Goal: Information Seeking & Learning: Check status

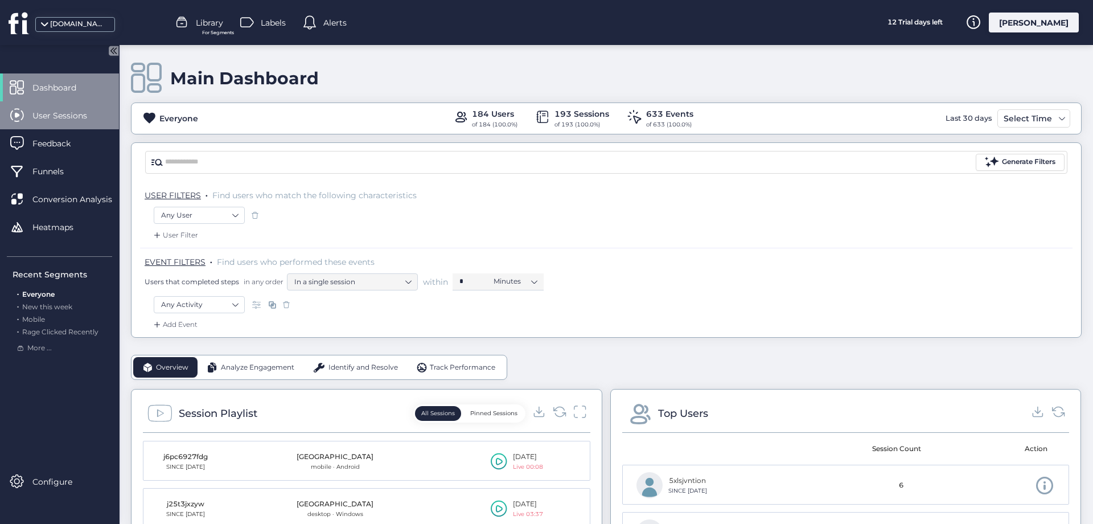
click at [74, 112] on span "User Sessions" at bounding box center [68, 115] width 72 height 13
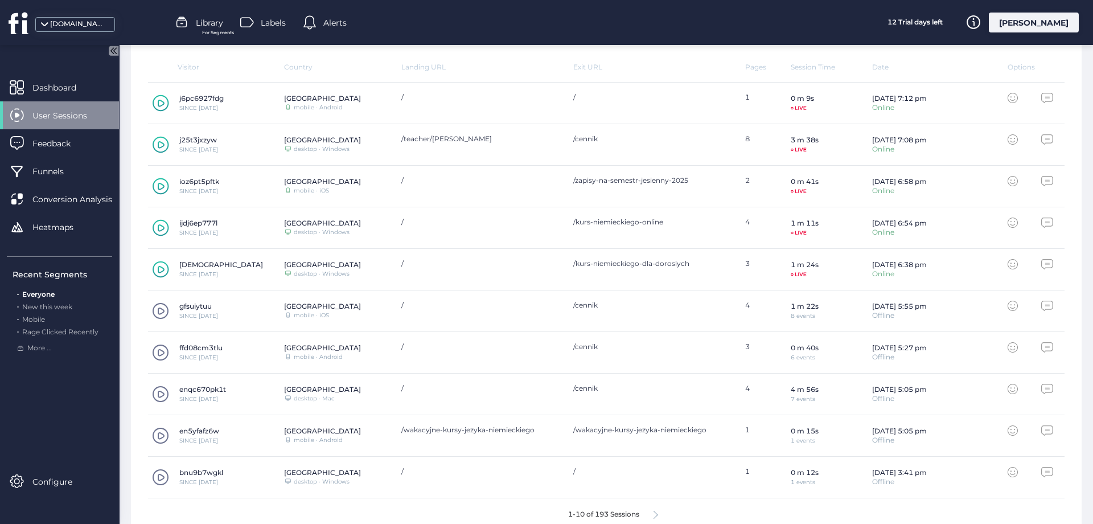
scroll to position [369, 0]
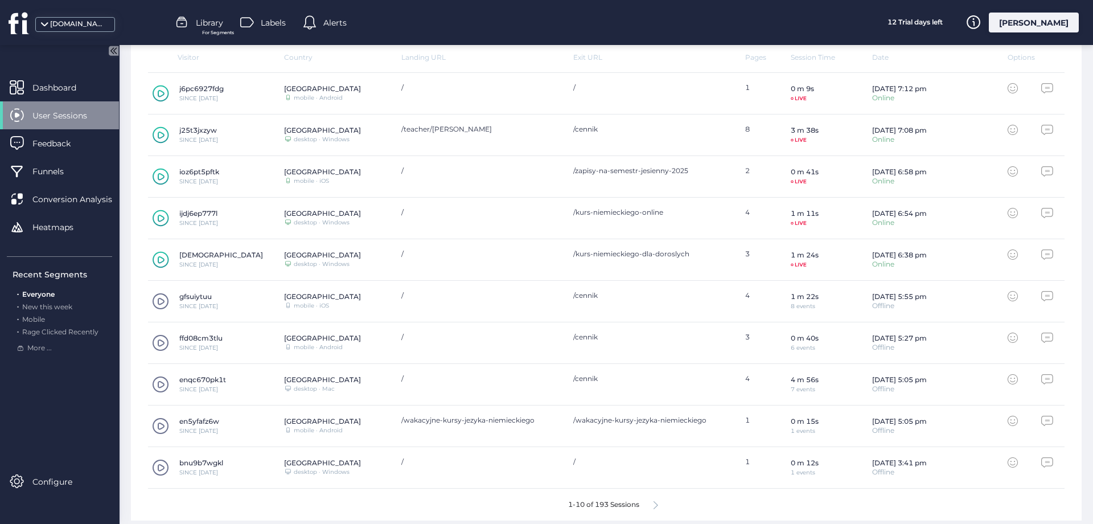
click at [159, 176] on icon at bounding box center [161, 176] width 17 height 17
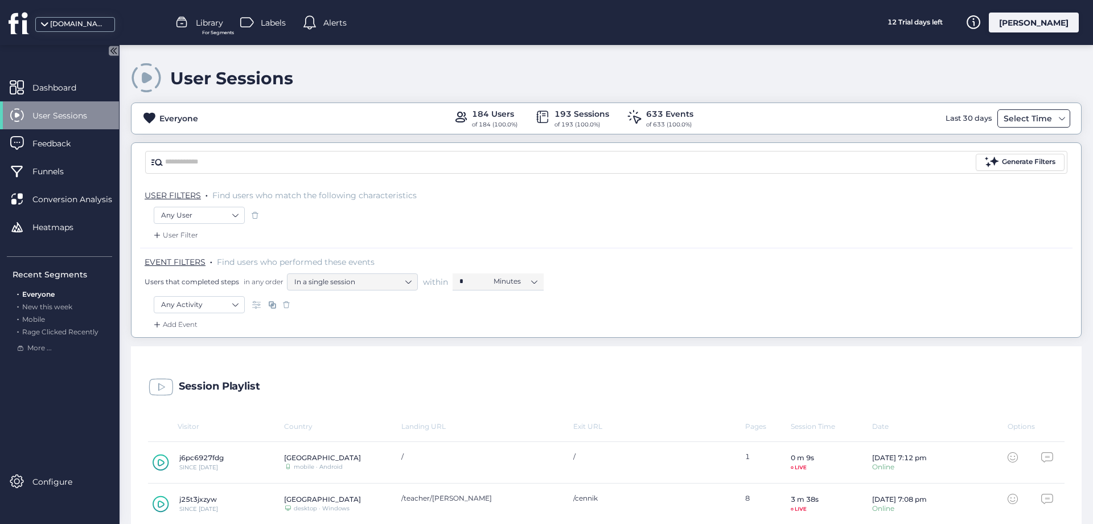
click at [1044, 116] on div "Select Time" at bounding box center [1027, 119] width 54 height 14
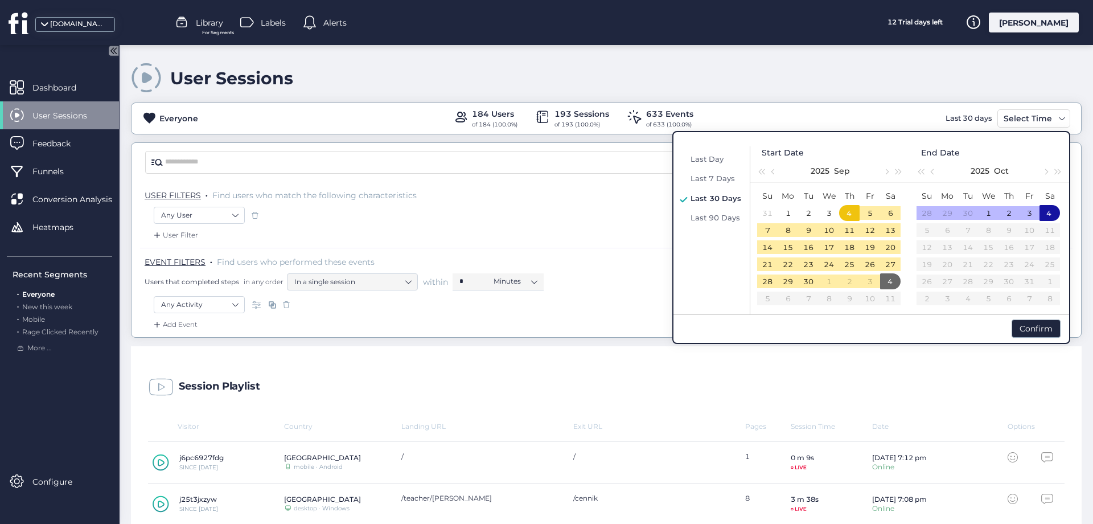
drag, startPoint x: 771, startPoint y: 87, endPoint x: 774, endPoint y: 80, distance: 8.1
click at [771, 85] on div "User Sessions" at bounding box center [606, 78] width 950 height 32
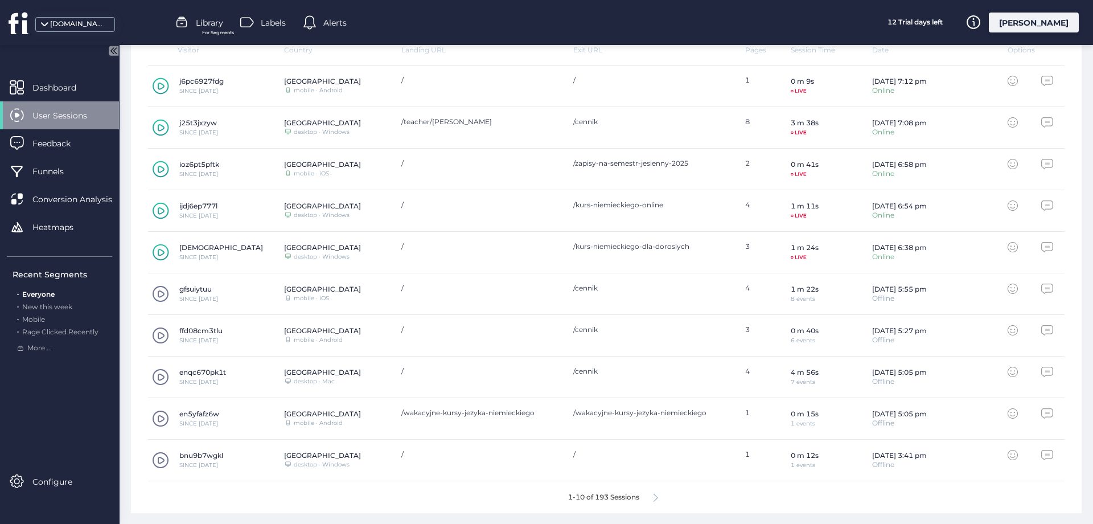
scroll to position [377, 0]
click at [656, 494] on icon at bounding box center [655, 497] width 5 height 9
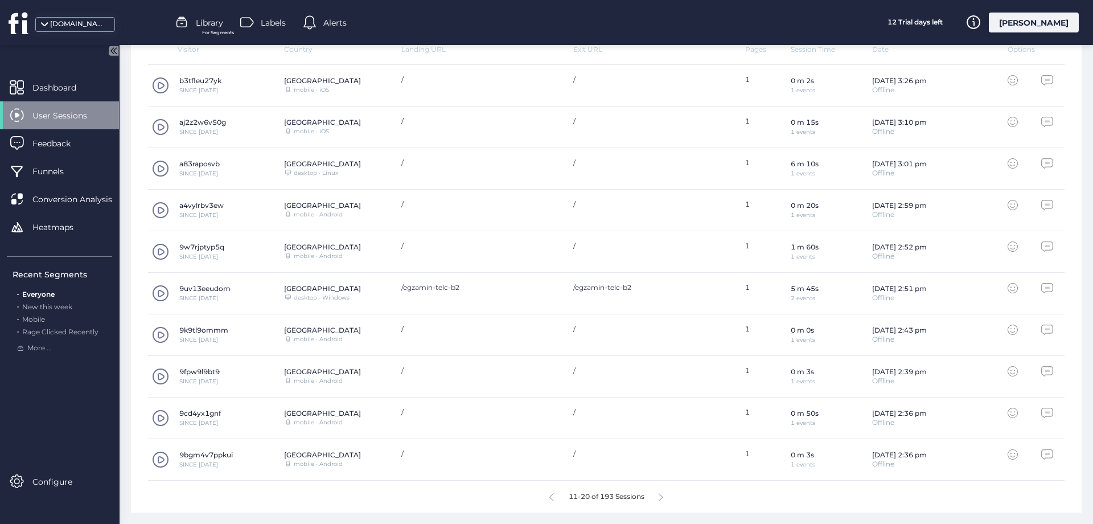
click at [660, 496] on icon at bounding box center [660, 497] width 5 height 9
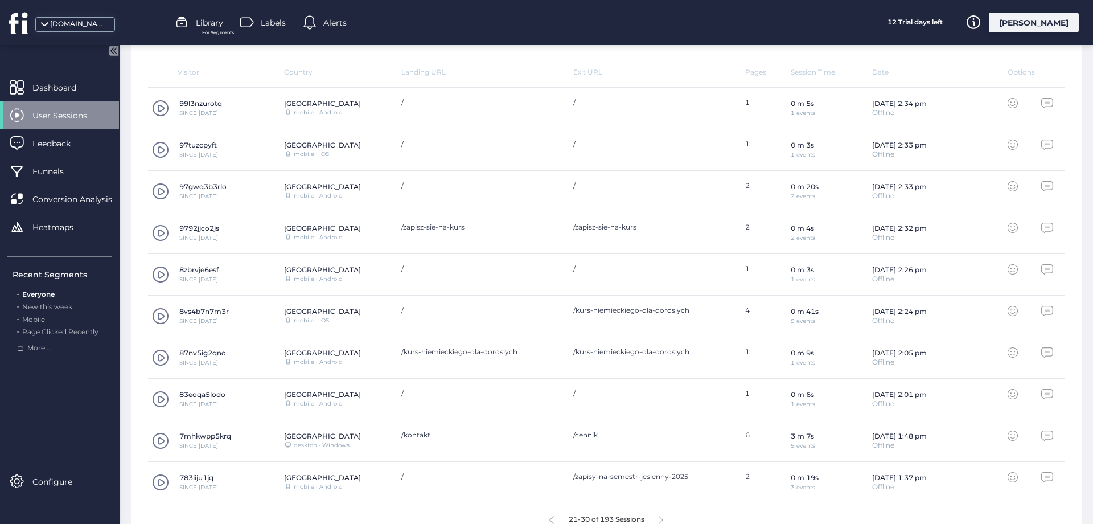
click at [154, 229] on span at bounding box center [160, 232] width 17 height 17
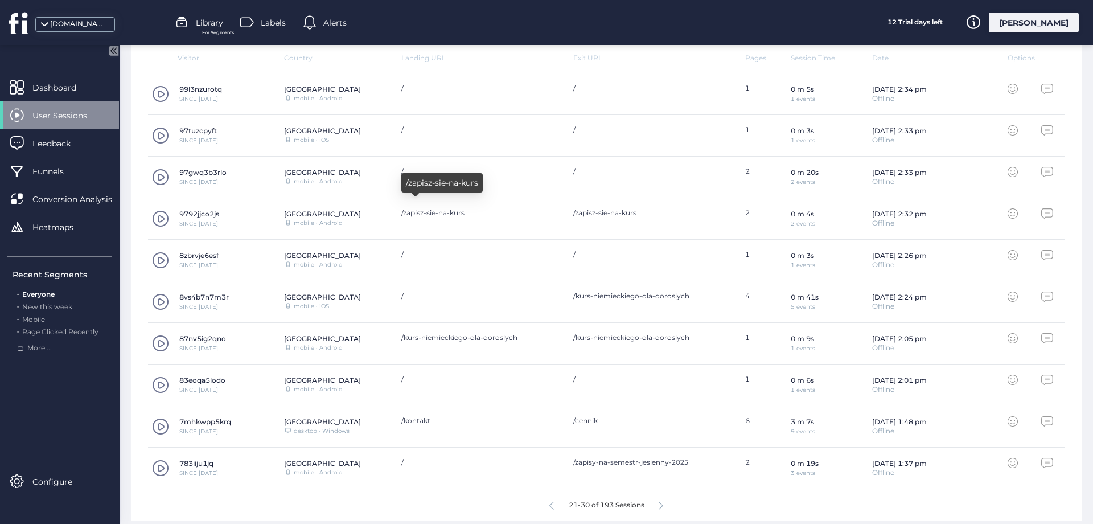
scroll to position [377, 0]
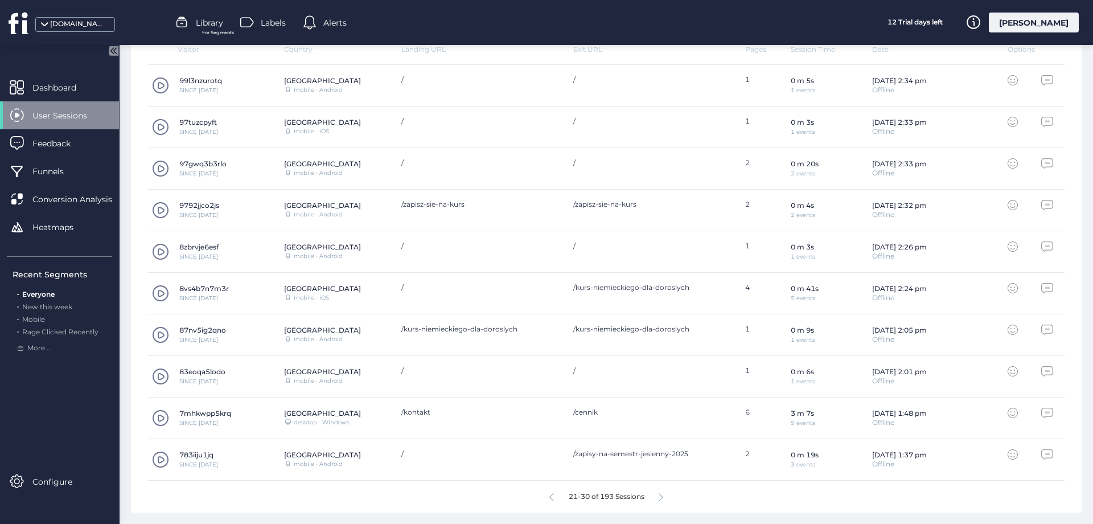
click at [660, 496] on icon at bounding box center [660, 497] width 5 height 9
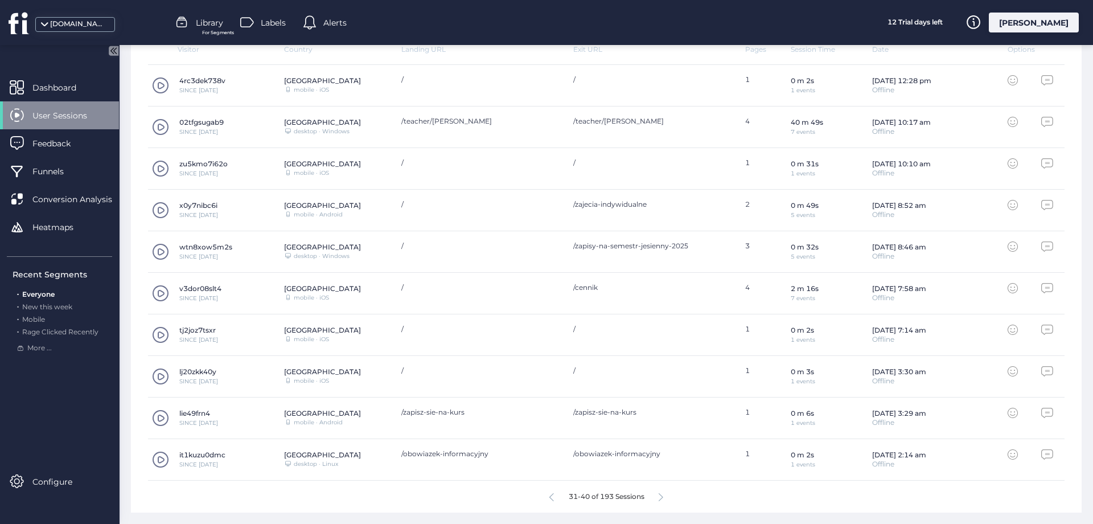
click at [160, 460] on span at bounding box center [160, 459] width 17 height 17
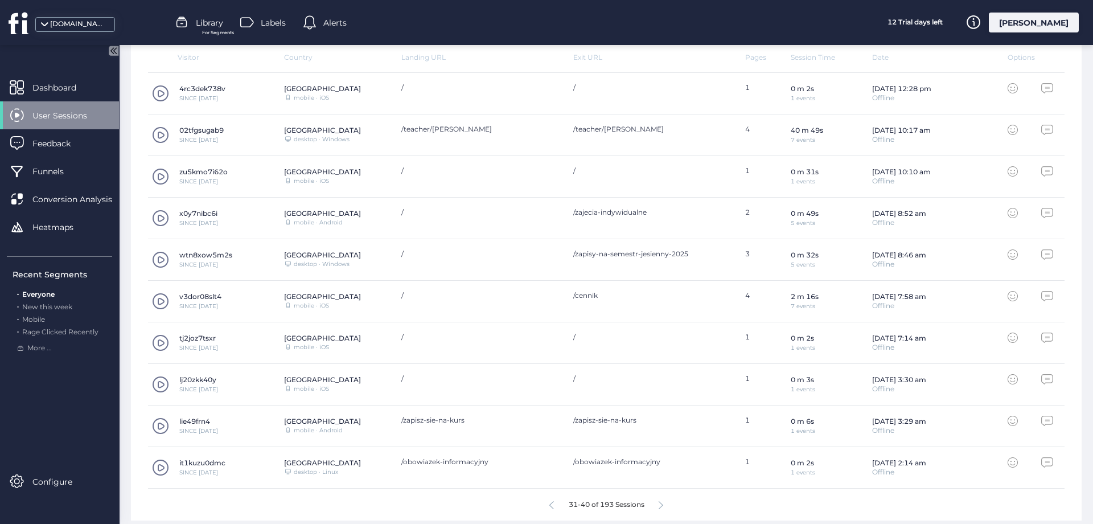
scroll to position [377, 0]
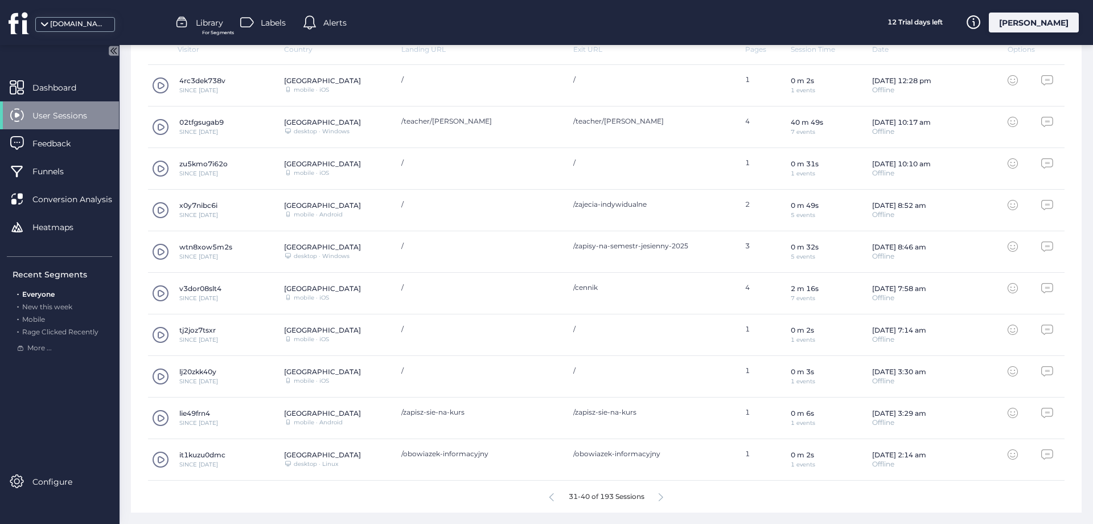
click at [659, 495] on div "31-40 of 193 Sessions" at bounding box center [606, 496] width 916 height 32
click at [663, 495] on icon at bounding box center [660, 497] width 5 height 9
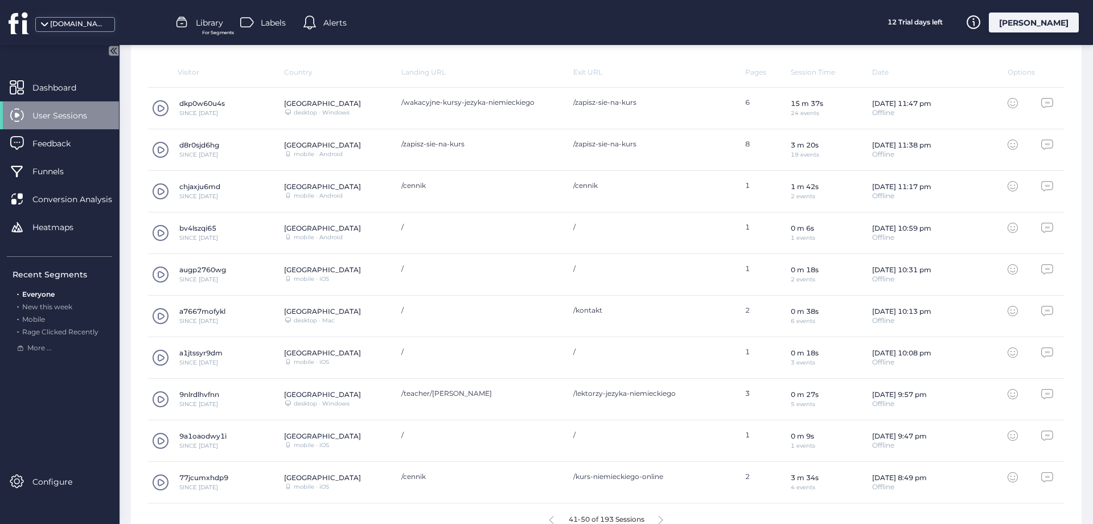
click at [163, 105] on span at bounding box center [160, 108] width 17 height 17
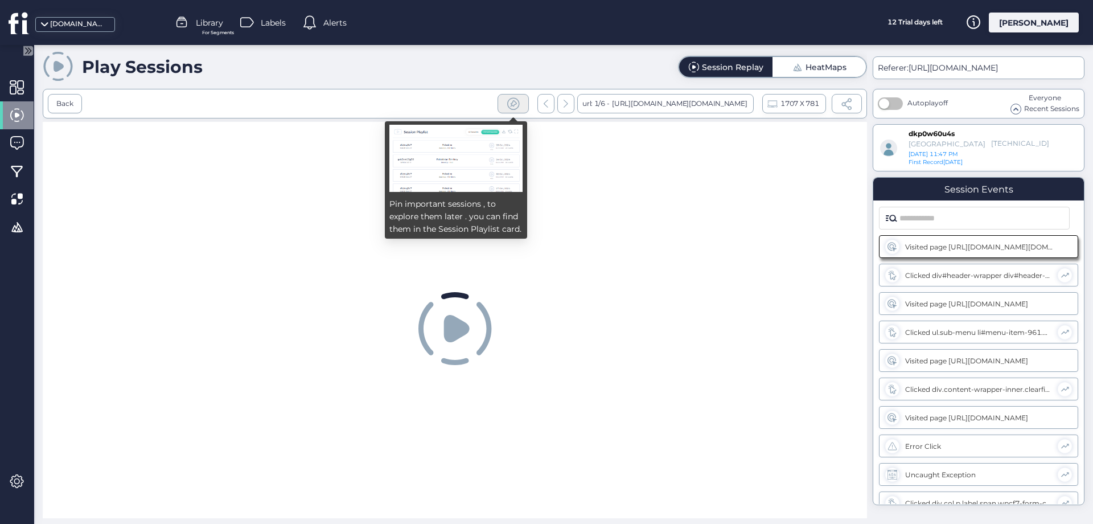
click at [513, 105] on span at bounding box center [513, 104] width 14 height 14
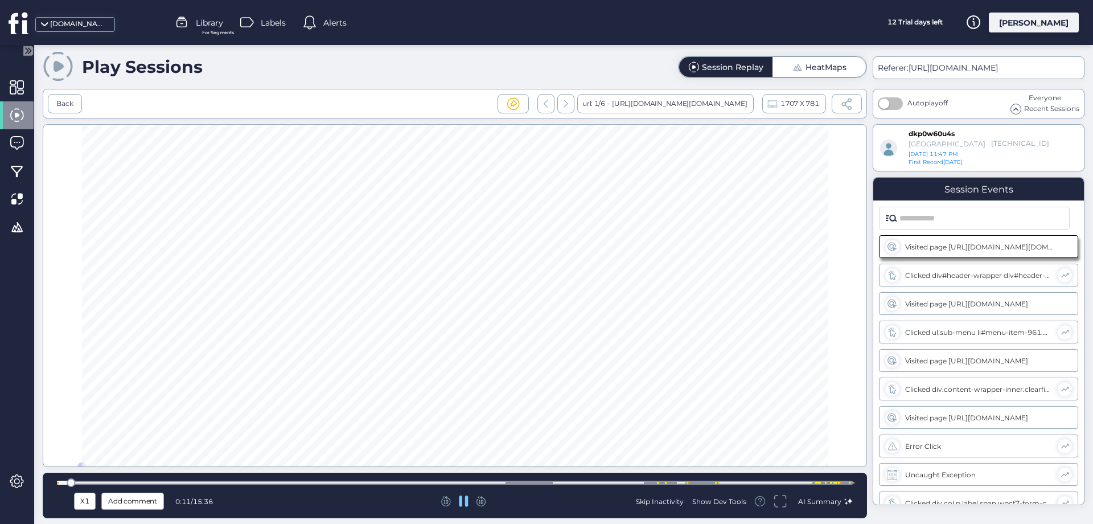
click at [85, 482] on div at bounding box center [455, 482] width 796 height 4
click at [105, 482] on div at bounding box center [455, 482] width 796 height 4
click at [121, 483] on div at bounding box center [455, 482] width 796 height 4
click at [150, 483] on div at bounding box center [455, 482] width 796 height 4
click at [180, 481] on div at bounding box center [455, 482] width 796 height 4
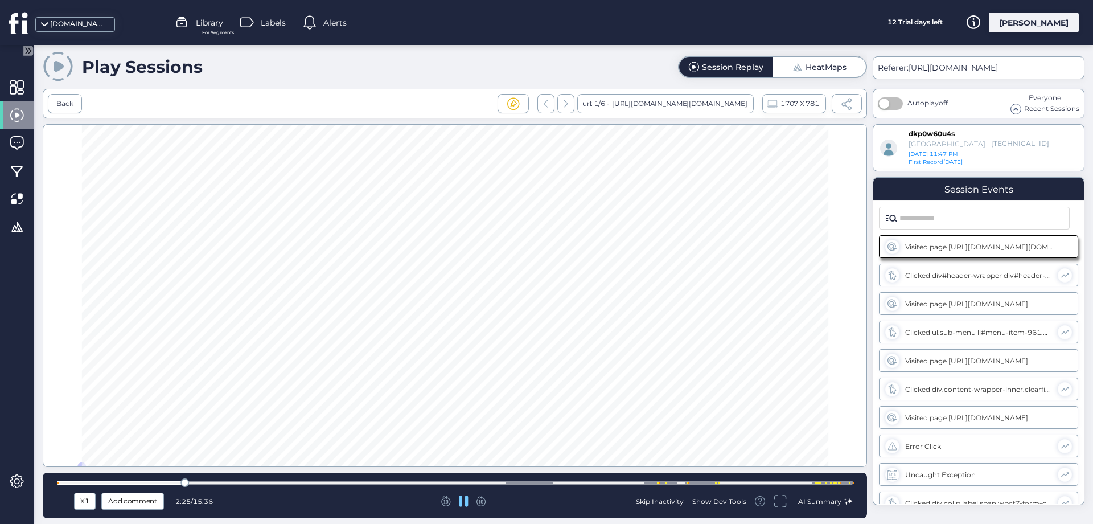
click at [203, 481] on div at bounding box center [455, 482] width 796 height 4
click at [235, 481] on div at bounding box center [455, 482] width 796 height 4
click at [272, 481] on div at bounding box center [455, 482] width 796 height 4
click at [320, 480] on div at bounding box center [455, 482] width 796 height 9
click at [355, 481] on div at bounding box center [455, 482] width 796 height 4
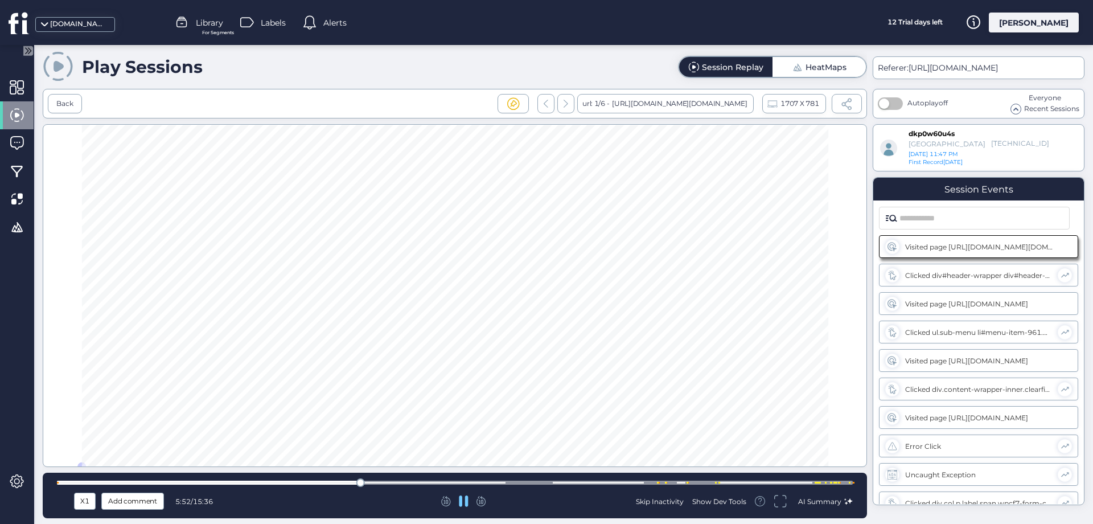
click at [382, 481] on div at bounding box center [455, 482] width 796 height 4
click at [427, 479] on div at bounding box center [455, 482] width 796 height 9
click at [448, 482] on div at bounding box center [455, 482] width 796 height 4
click at [484, 483] on div at bounding box center [455, 482] width 796 height 4
click at [501, 480] on div at bounding box center [455, 482] width 796 height 9
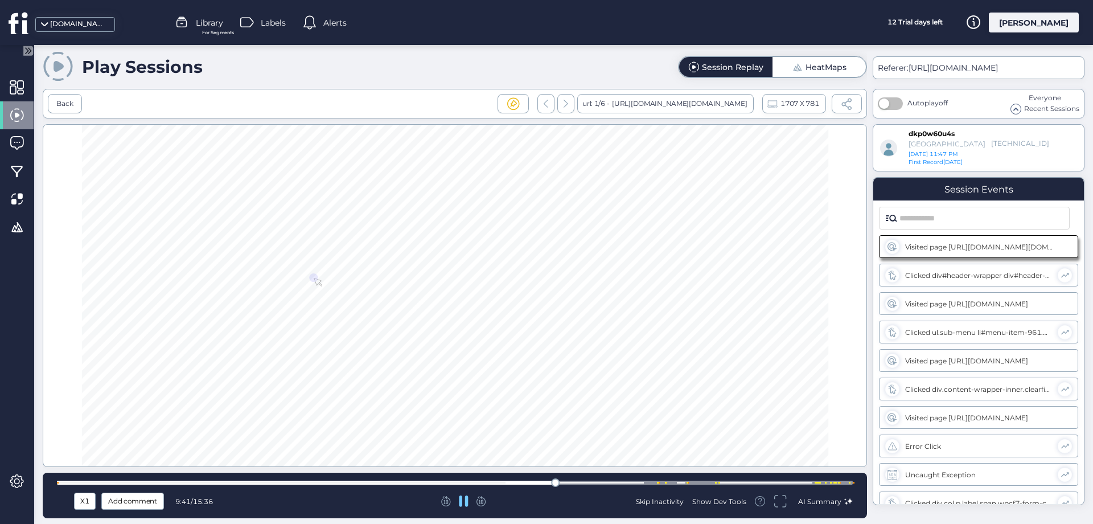
click at [565, 482] on div at bounding box center [455, 482] width 796 height 4
click at [585, 485] on div at bounding box center [455, 482] width 796 height 9
click at [606, 484] on div at bounding box center [455, 482] width 796 height 4
click at [623, 480] on div at bounding box center [455, 482] width 796 height 9
click at [638, 483] on div at bounding box center [455, 482] width 796 height 4
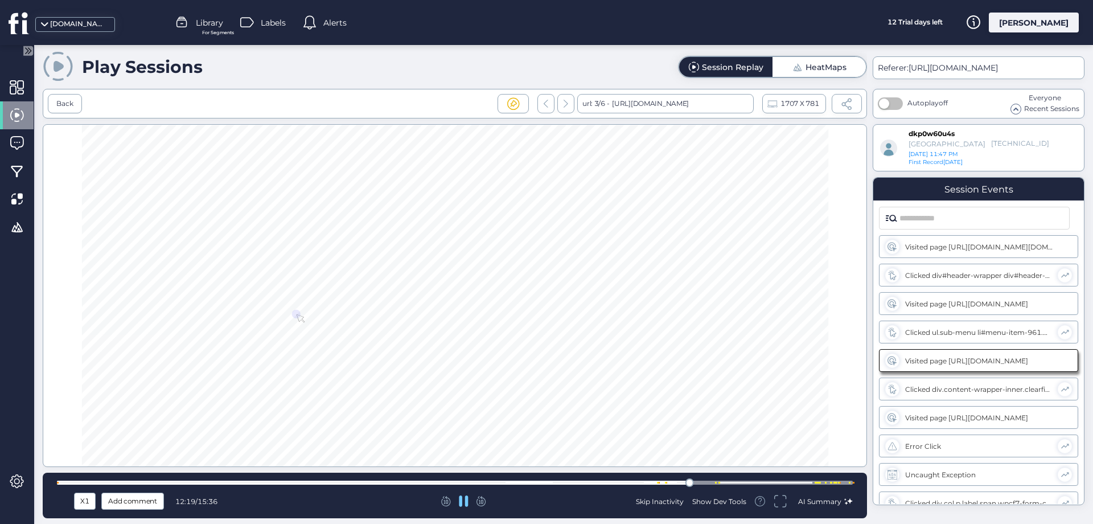
click at [464, 505] on icon at bounding box center [464, 500] width 10 height 11
click at [463, 501] on icon at bounding box center [463, 501] width 9 height 10
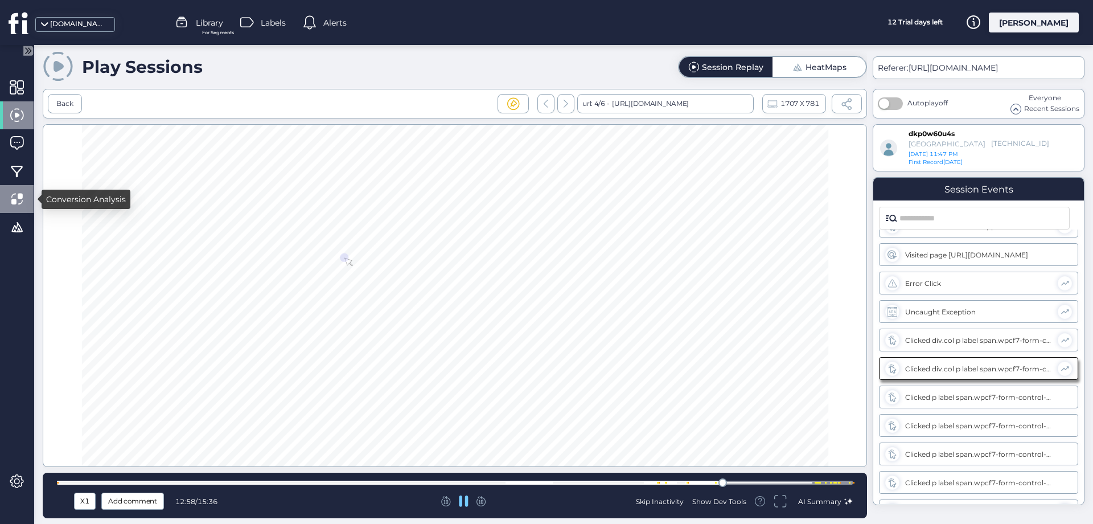
scroll to position [164, 0]
click at [752, 481] on div at bounding box center [455, 482] width 796 height 4
click at [776, 483] on div at bounding box center [455, 482] width 796 height 4
click at [795, 482] on div at bounding box center [455, 482] width 796 height 4
click at [810, 482] on div at bounding box center [455, 482] width 796 height 4
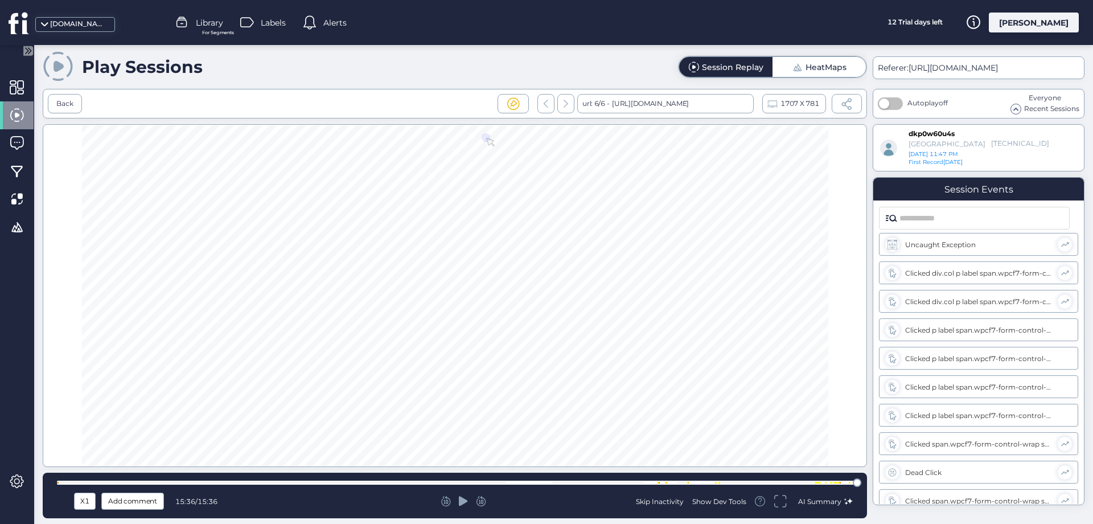
scroll to position [494, 0]
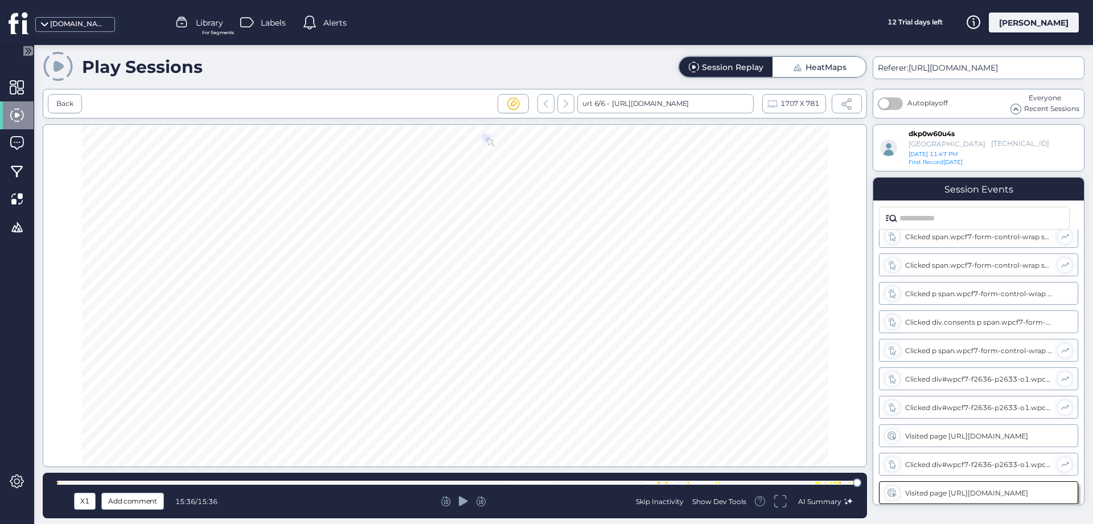
click at [849, 105] on span at bounding box center [847, 104] width 12 height 12
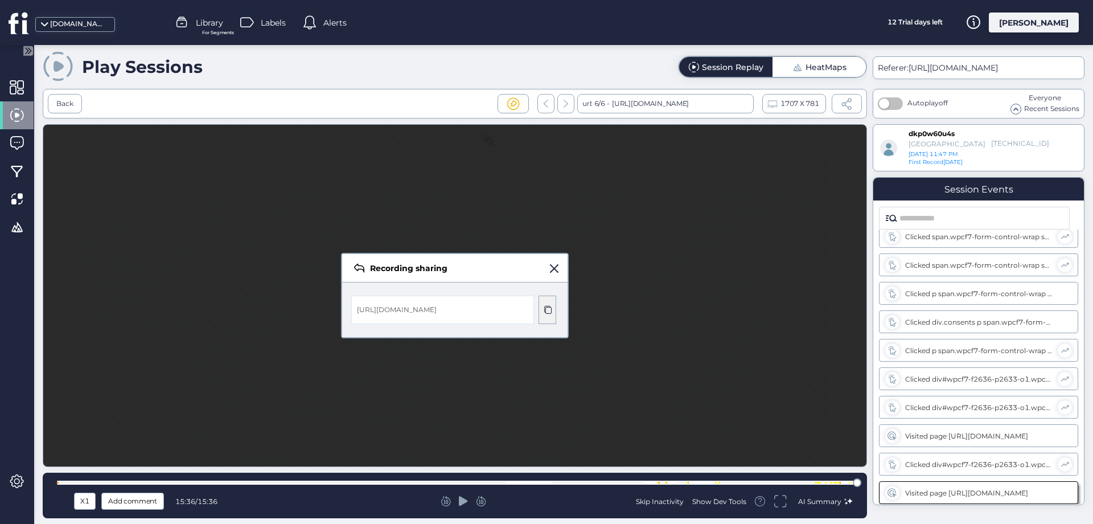
click at [547, 307] on span at bounding box center [547, 309] width 9 height 9
click at [551, 268] on span at bounding box center [554, 268] width 9 height 9
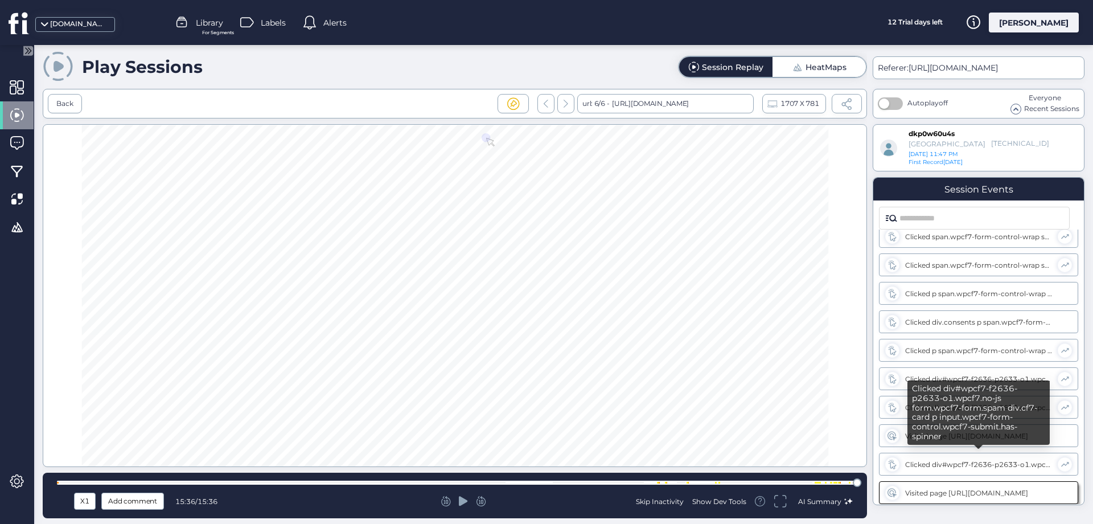
click at [923, 470] on div "Clicked div#wpcf7-f2636-p2633-o1.wpcf7.no-js form.wpcf7-form.spam div.cf7-card …" at bounding box center [978, 463] width 199 height 23
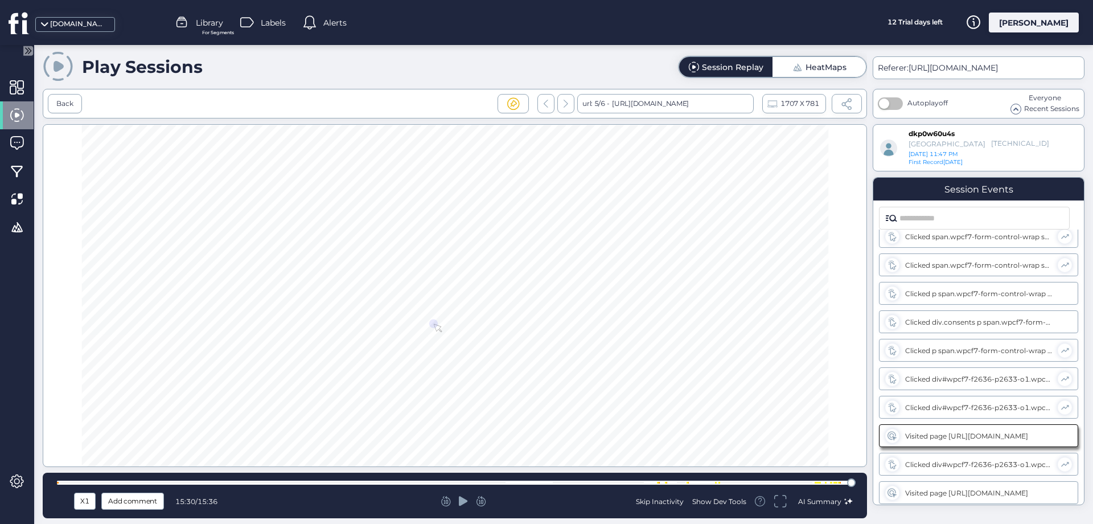
click at [789, 480] on div at bounding box center [455, 482] width 796 height 4
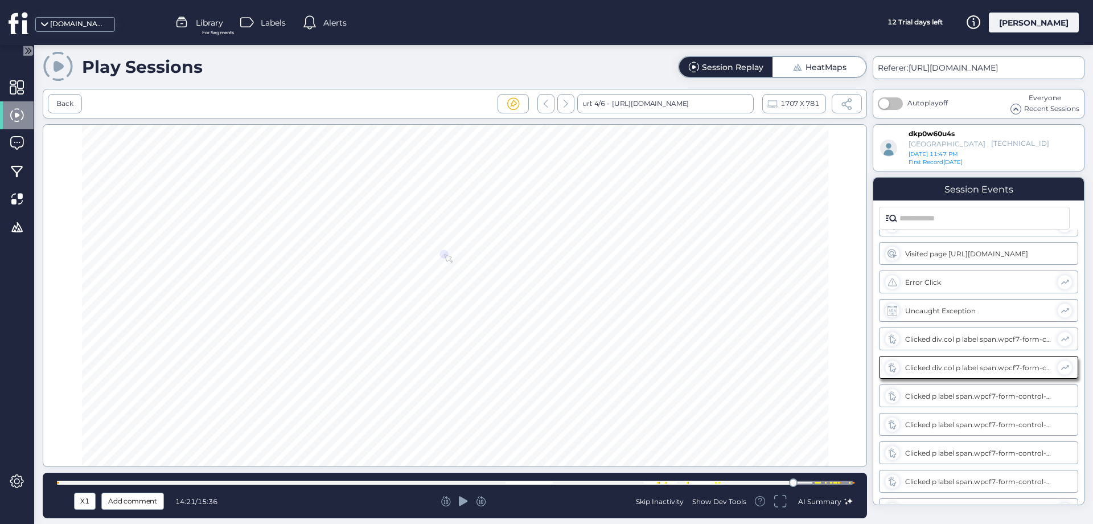
click at [818, 481] on div at bounding box center [455, 482] width 796 height 4
click at [829, 481] on div at bounding box center [455, 482] width 796 height 4
click at [401, 270] on div at bounding box center [455, 295] width 824 height 343
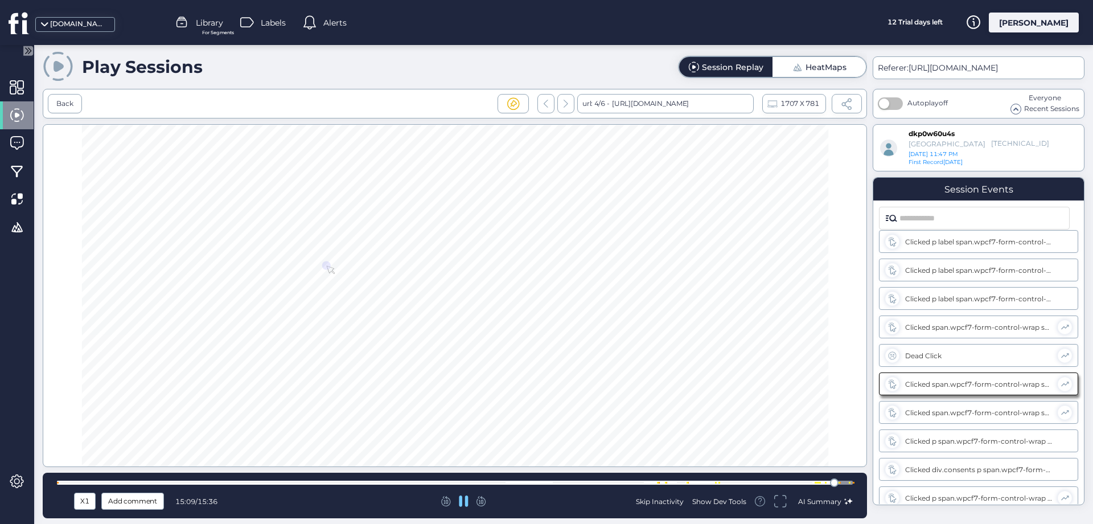
drag, startPoint x: 464, startPoint y: 498, endPoint x: 462, endPoint y: 478, distance: 20.1
click at [464, 497] on icon at bounding box center [464, 500] width 10 height 11
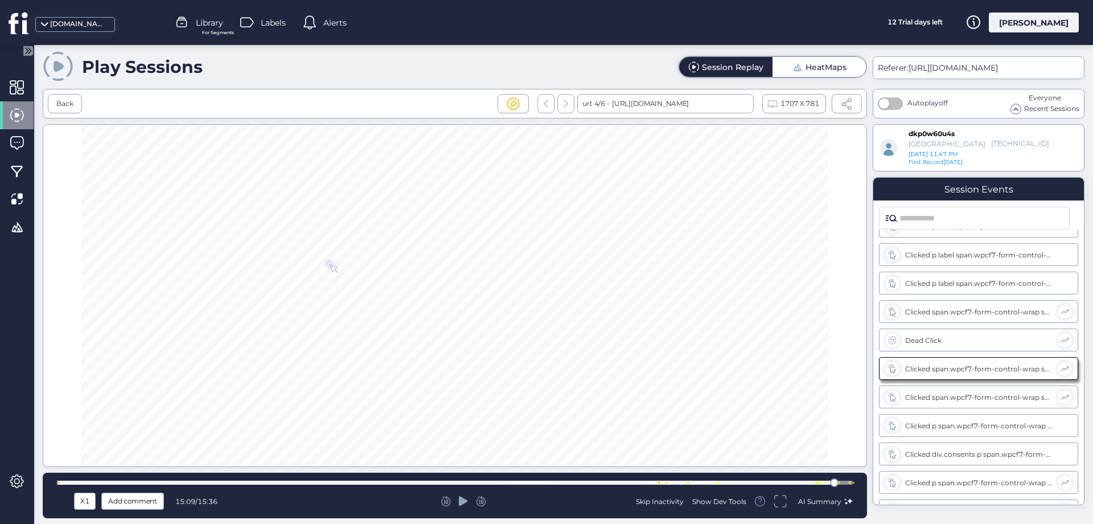
scroll to position [363, 0]
click at [461, 503] on icon at bounding box center [463, 501] width 9 height 10
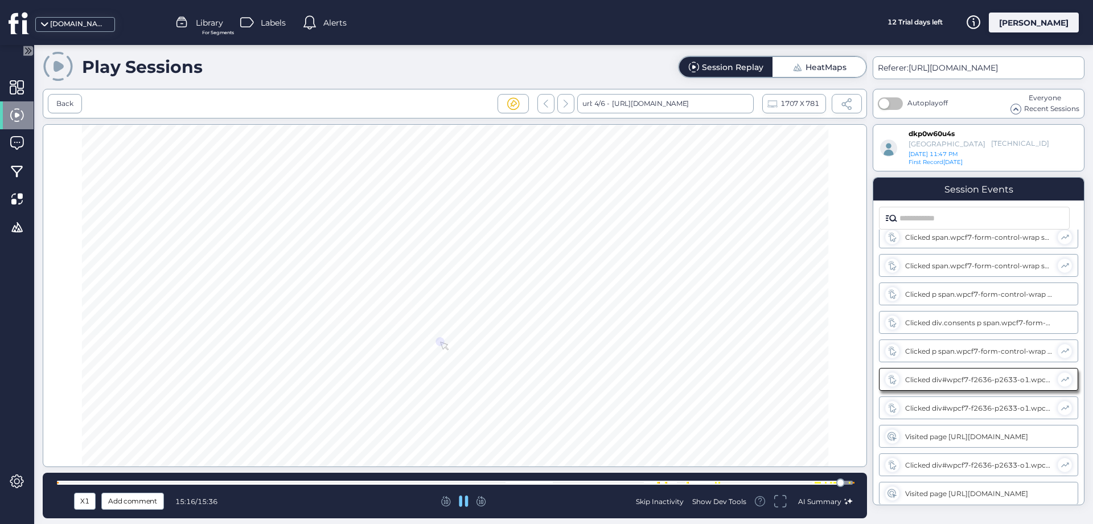
scroll to position [494, 0]
click at [463, 500] on icon at bounding box center [464, 500] width 10 height 11
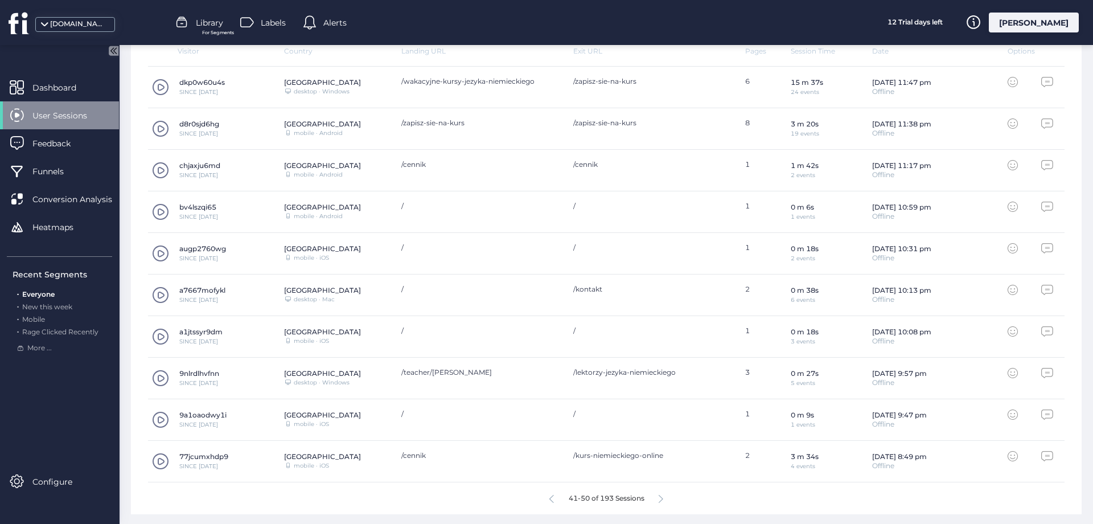
scroll to position [377, 0]
click at [660, 496] on icon at bounding box center [660, 497] width 5 height 9
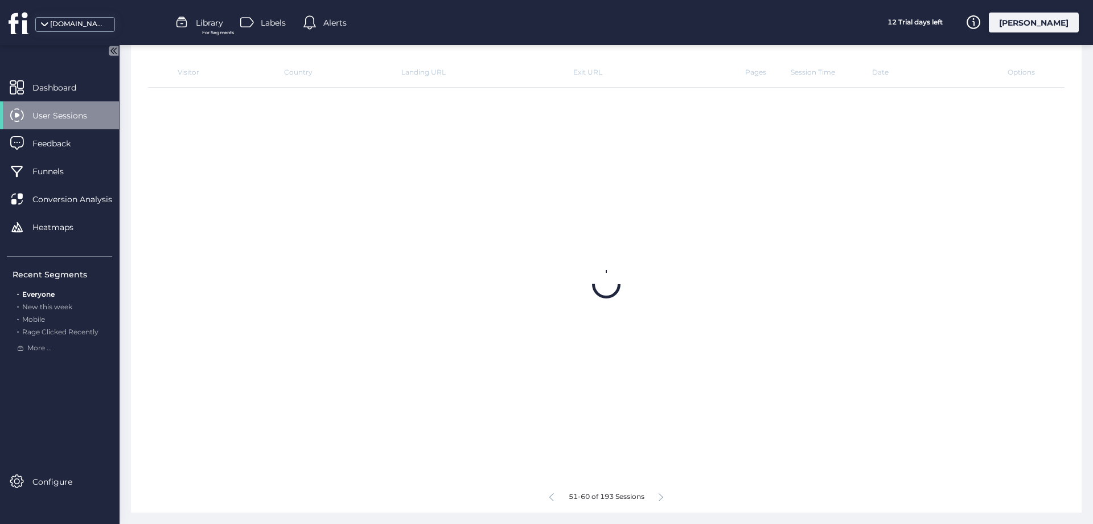
scroll to position [354, 0]
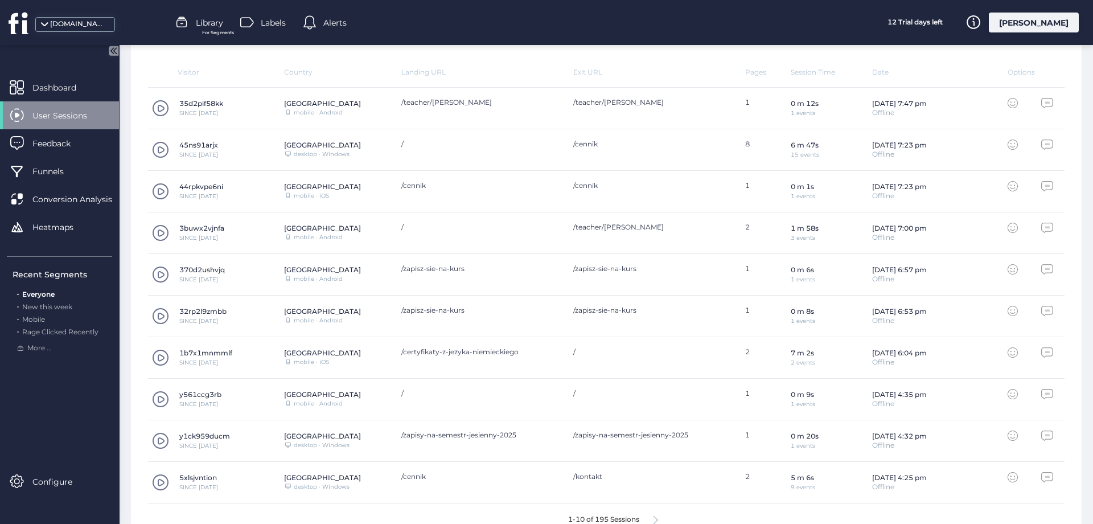
click at [158, 314] on span at bounding box center [160, 315] width 17 height 17
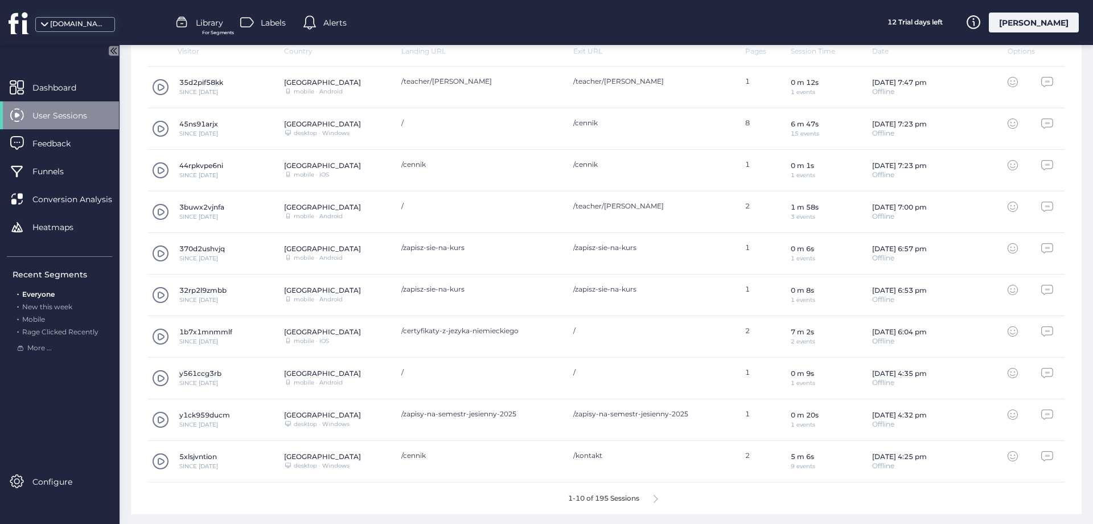
scroll to position [377, 0]
click at [654, 495] on div "1-10 of 195 Sessions" at bounding box center [606, 496] width 916 height 32
click at [660, 494] on div "1-10 of 195 Sessions" at bounding box center [606, 496] width 916 height 32
click at [656, 496] on icon at bounding box center [655, 497] width 5 height 9
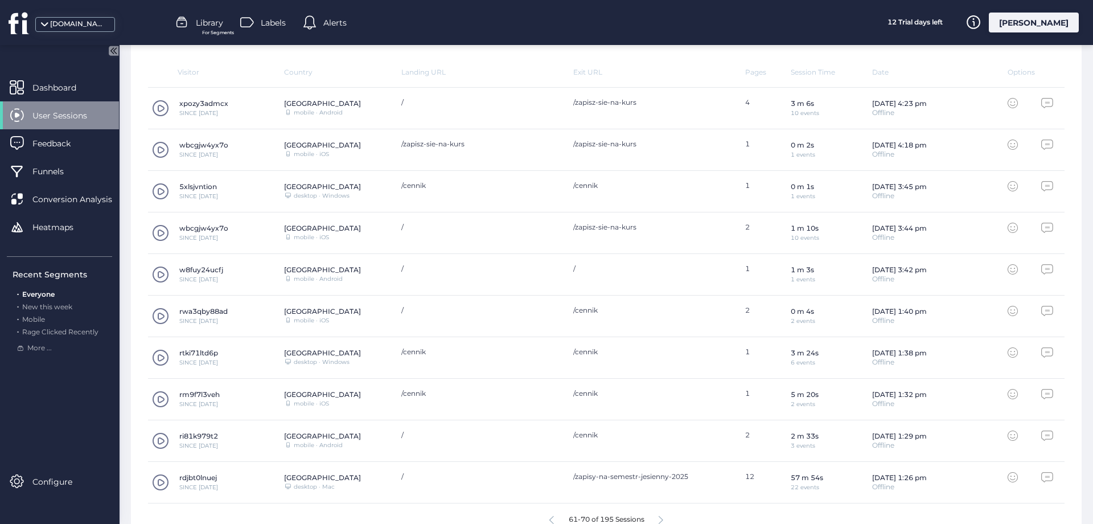
click at [656, 496] on div "rdjbt0lnuej SINCE [DATE] Poland Desktop/Laptop desktop · Mac / /zapisy-na-semes…" at bounding box center [606, 483] width 916 height 42
click at [517, 406] on div "/cennik" at bounding box center [481, 399] width 160 height 20
click at [158, 230] on span at bounding box center [160, 232] width 17 height 17
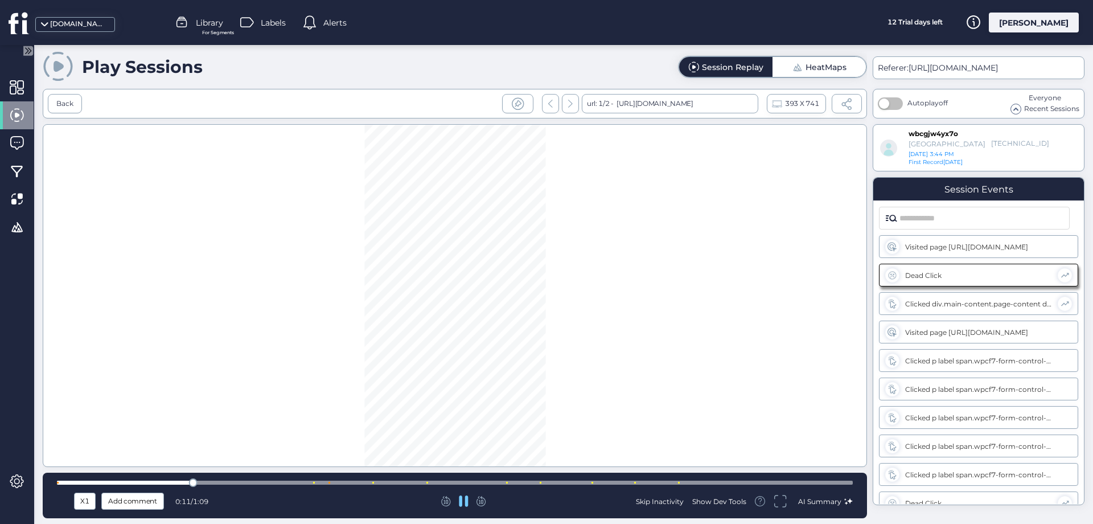
click at [60, 481] on div at bounding box center [455, 482] width 796 height 4
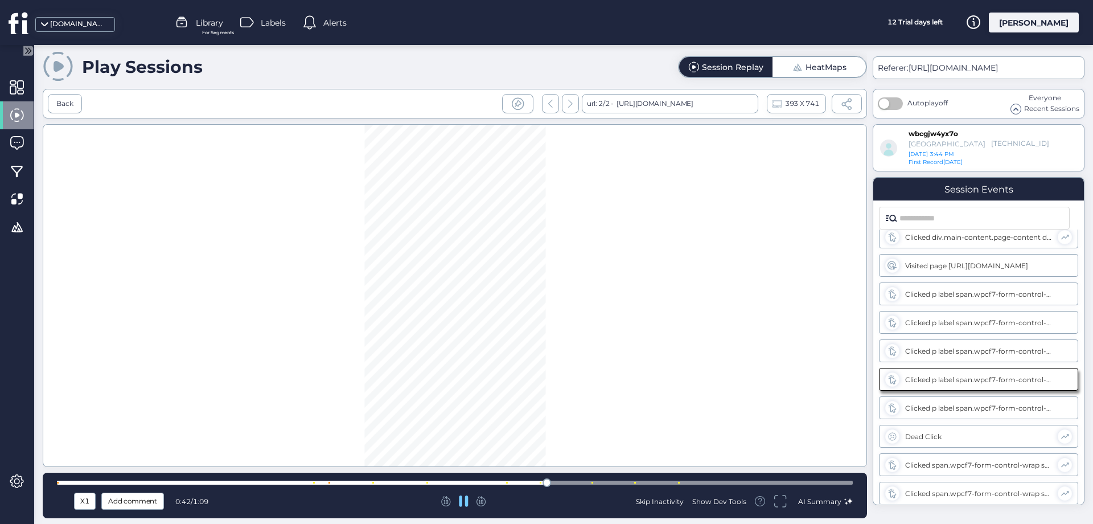
scroll to position [67, 0]
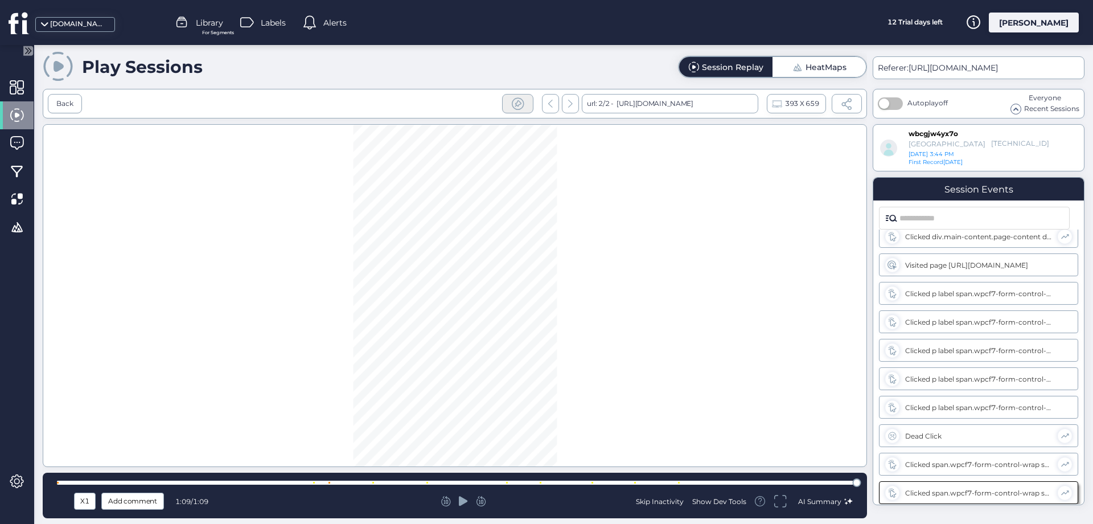
click at [512, 104] on span at bounding box center [517, 104] width 14 height 14
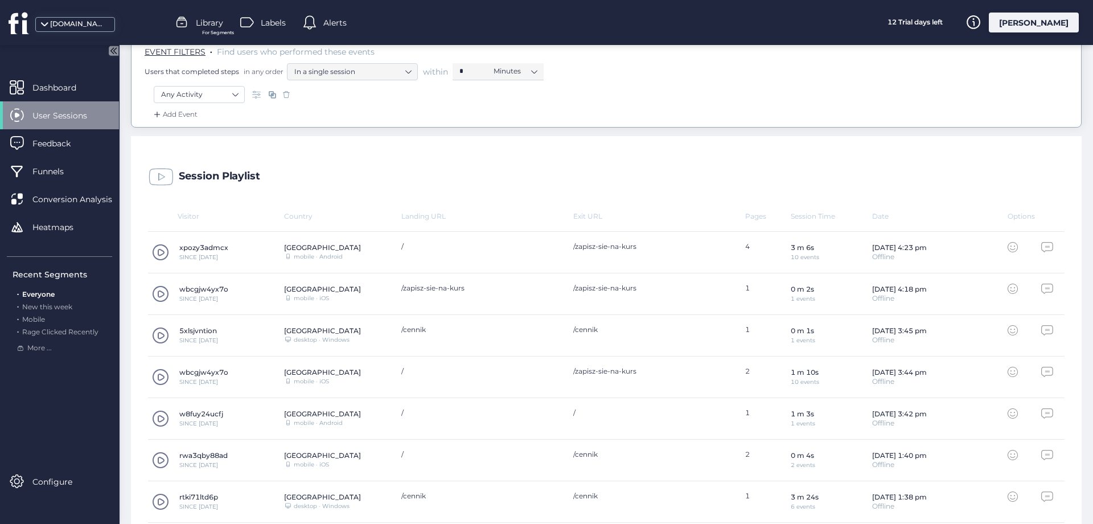
scroll to position [192, 0]
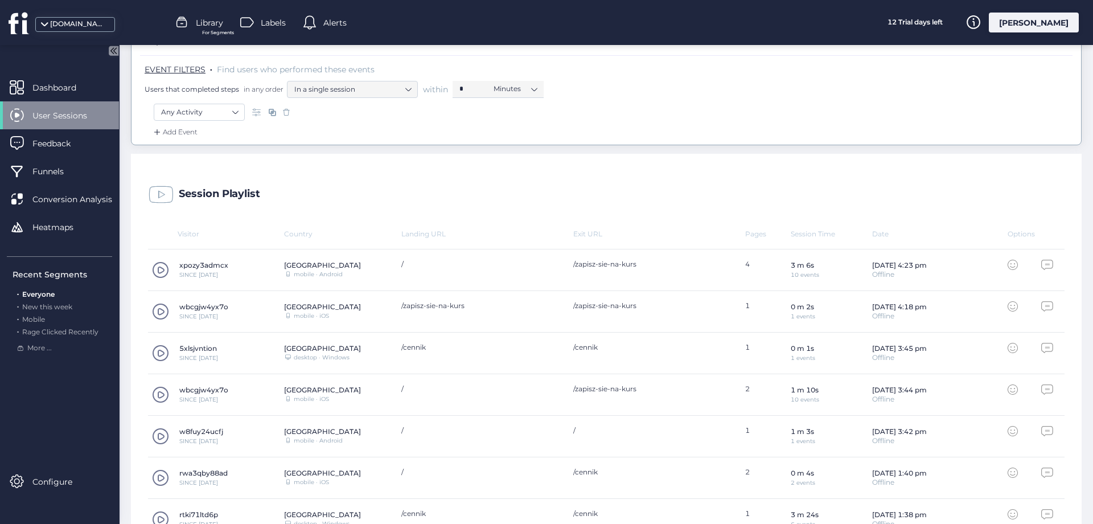
click at [160, 269] on span at bounding box center [160, 269] width 17 height 17
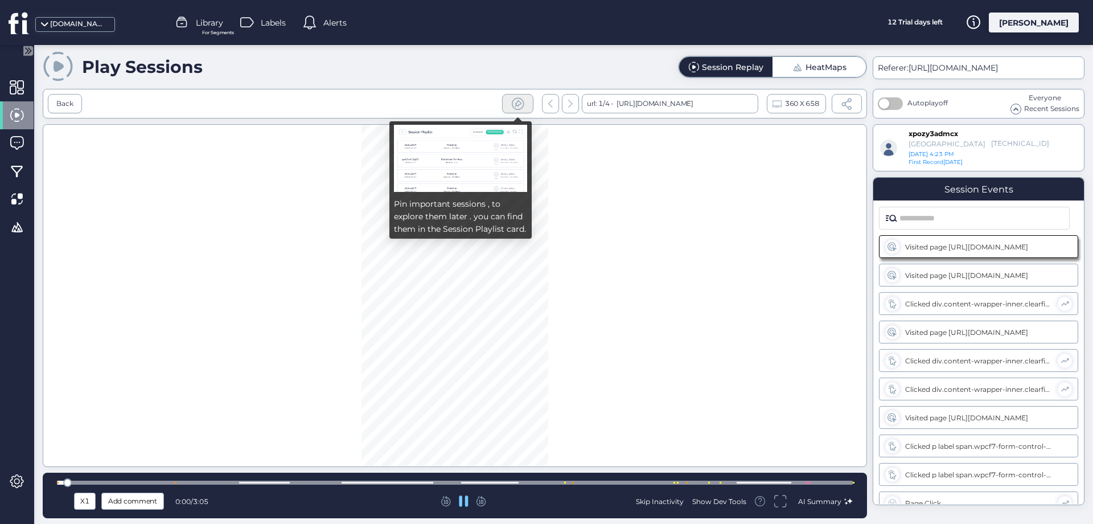
click at [514, 101] on span at bounding box center [517, 104] width 14 height 14
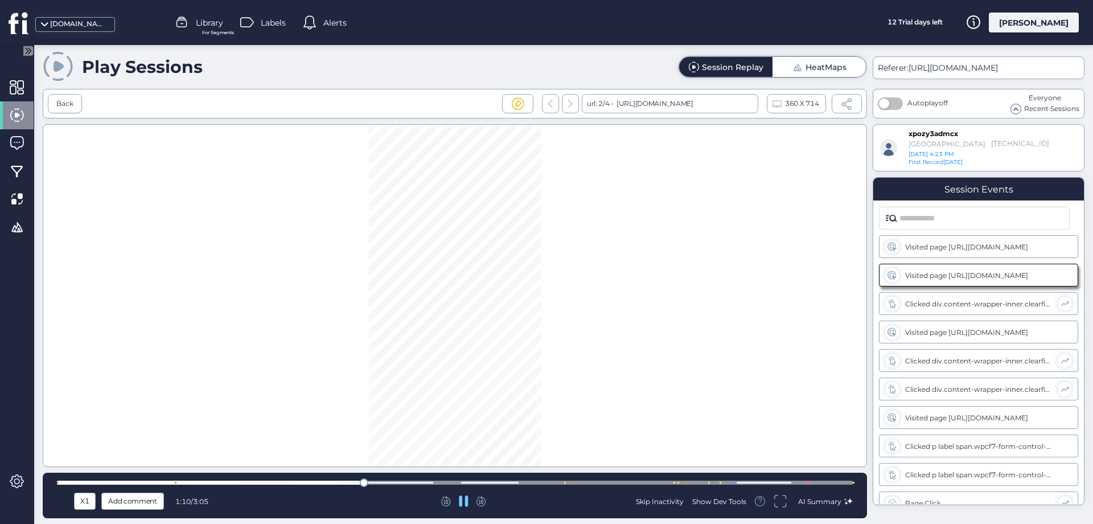
click at [386, 479] on div at bounding box center [455, 482] width 796 height 9
click at [403, 480] on div at bounding box center [455, 482] width 796 height 4
click at [427, 483] on div at bounding box center [455, 482] width 796 height 4
click at [502, 482] on div at bounding box center [455, 482] width 796 height 4
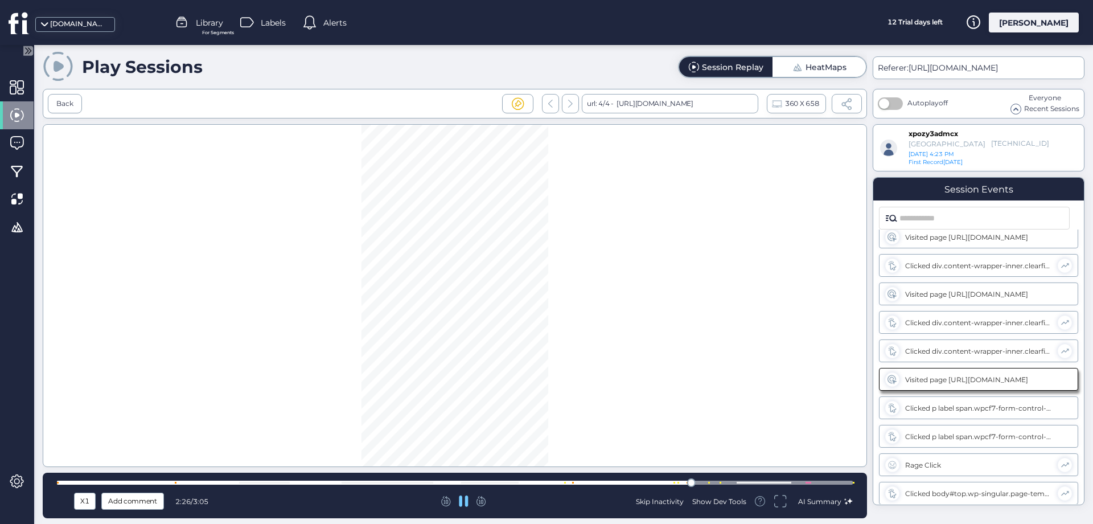
scroll to position [39, 0]
click at [786, 482] on div at bounding box center [455, 482] width 796 height 4
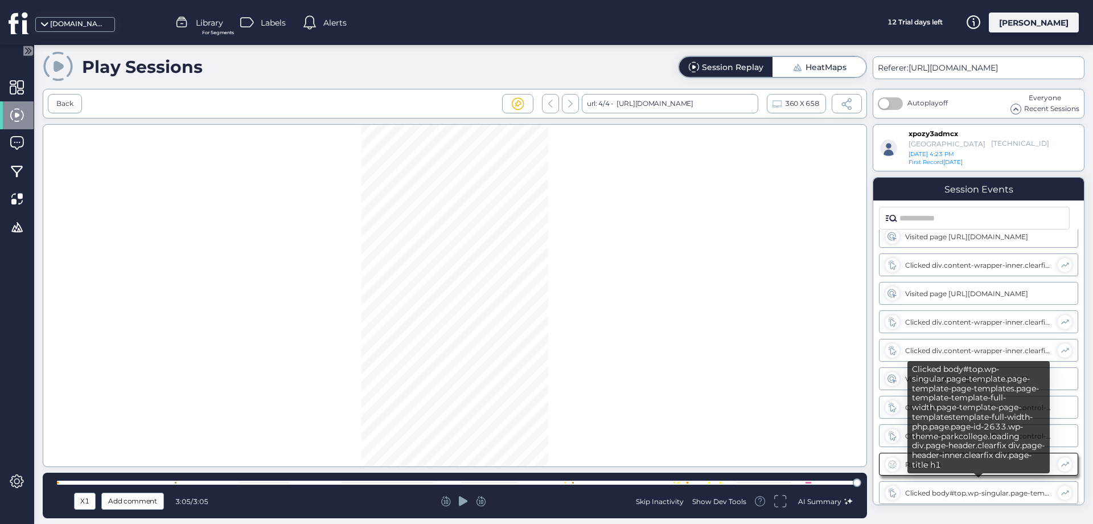
click at [968, 488] on div "Clicked body#top.wp-singular.page-template.page-template-page-templates.page-te…" at bounding box center [978, 492] width 147 height 9
click at [950, 488] on div "Clicked body#top.wp-singular.page-template.page-template-page-templates.page-te…" at bounding box center [978, 492] width 147 height 9
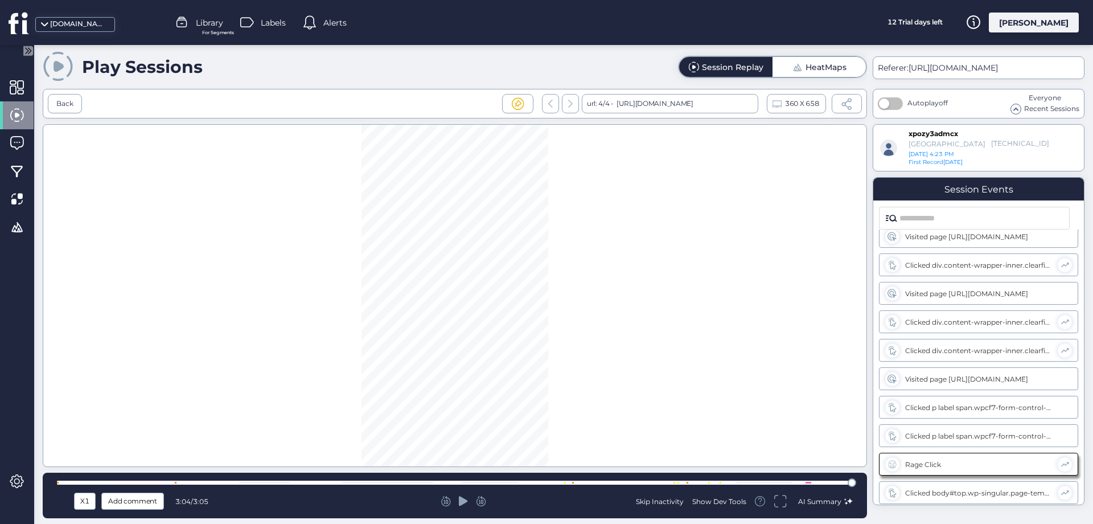
click at [846, 481] on div at bounding box center [455, 482] width 796 height 4
click at [459, 504] on icon at bounding box center [463, 500] width 9 height 11
click at [925, 464] on div "Rage Click" at bounding box center [978, 464] width 147 height 9
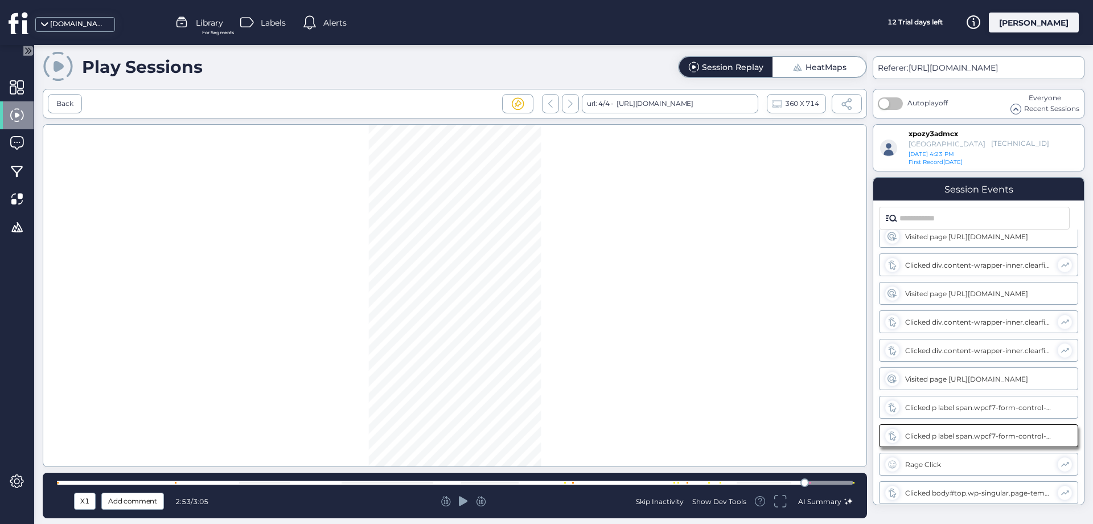
click at [463, 498] on icon at bounding box center [463, 501] width 9 height 10
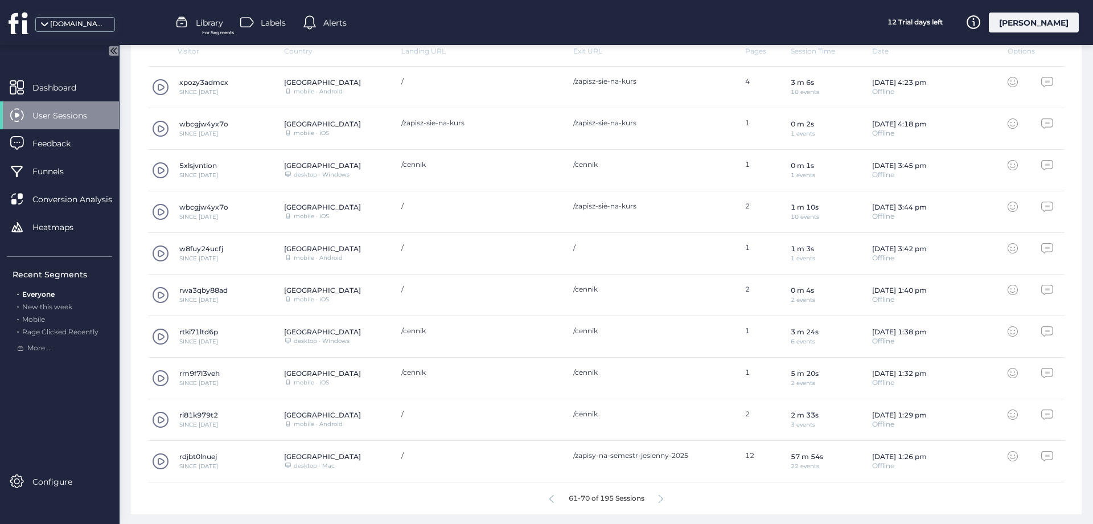
scroll to position [377, 0]
click at [660, 495] on icon at bounding box center [660, 497] width 5 height 9
click at [661, 493] on icon at bounding box center [660, 497] width 5 height 9
click at [660, 497] on icon at bounding box center [660, 497] width 5 height 9
click at [664, 494] on icon at bounding box center [663, 497] width 5 height 9
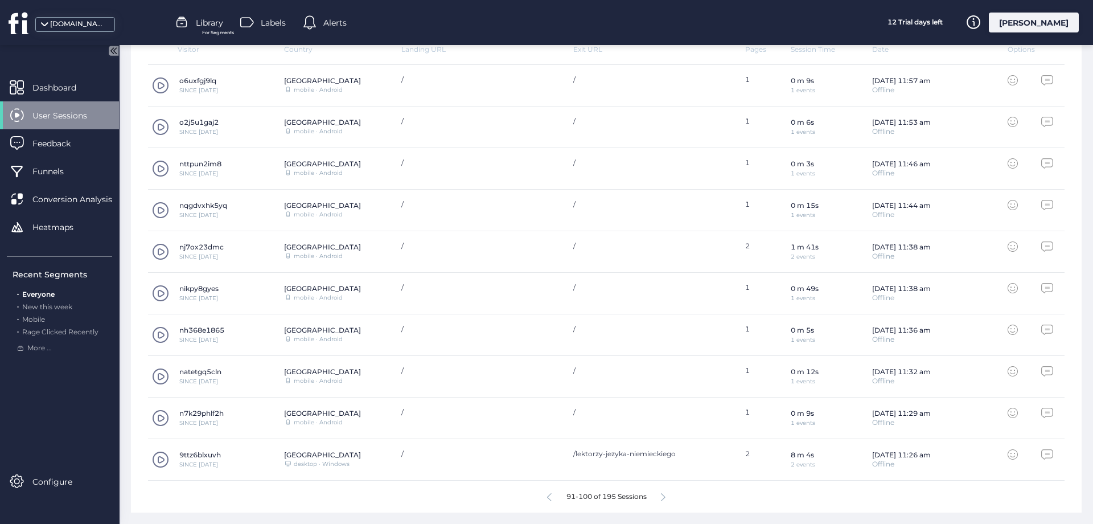
scroll to position [354, 0]
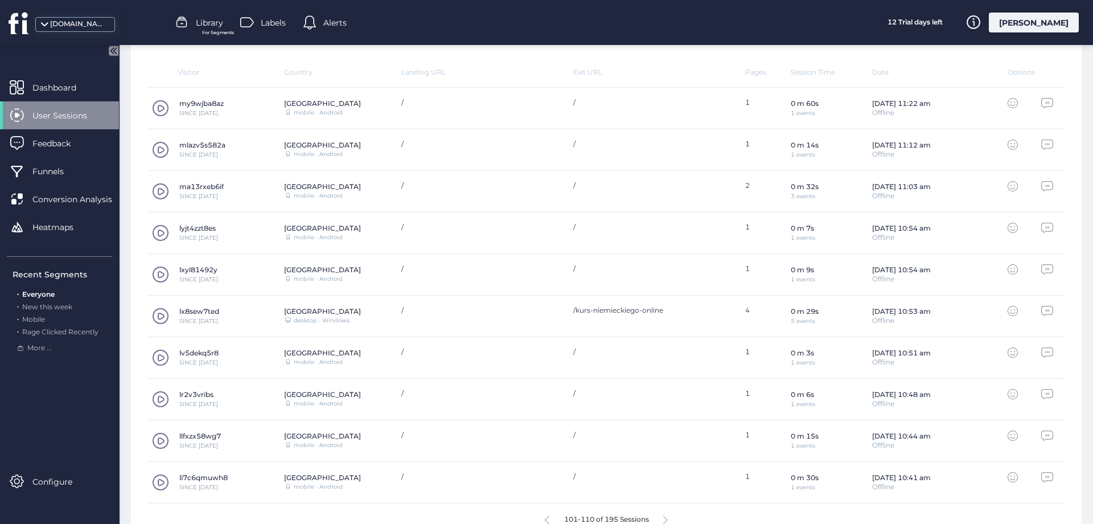
click at [161, 314] on span at bounding box center [160, 315] width 17 height 17
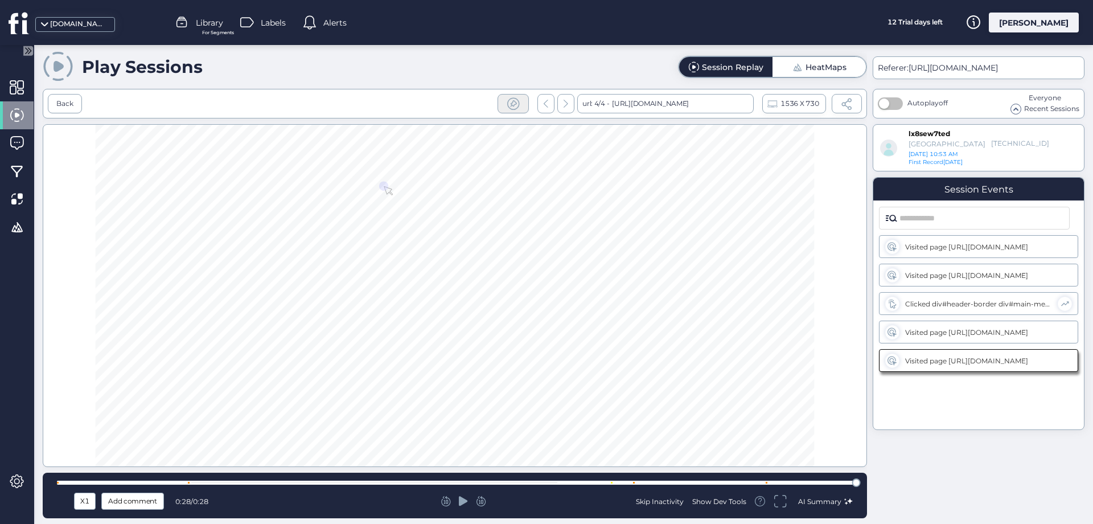
click at [518, 102] on div at bounding box center [512, 103] width 31 height 19
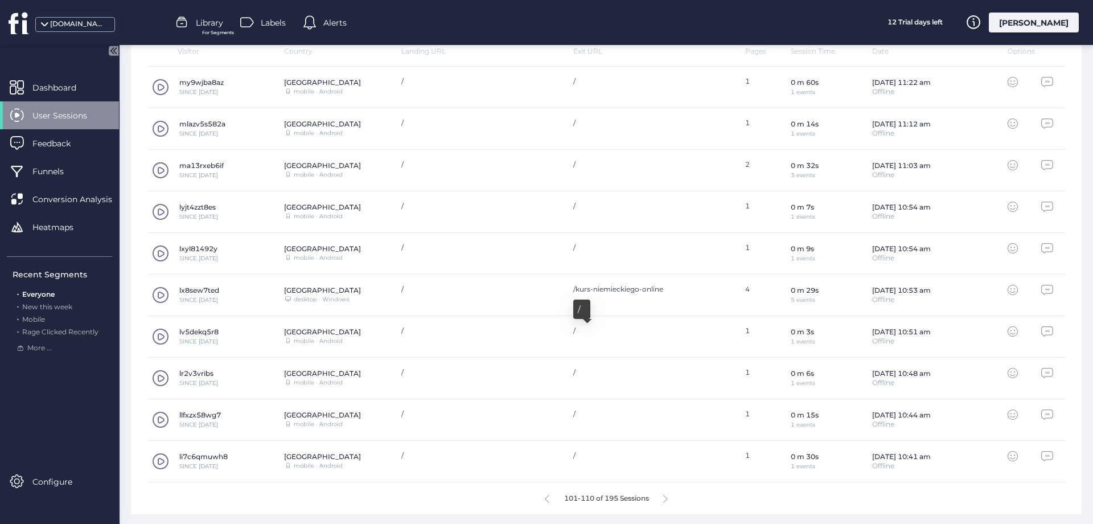
scroll to position [377, 0]
click at [666, 496] on icon at bounding box center [665, 497] width 5 height 9
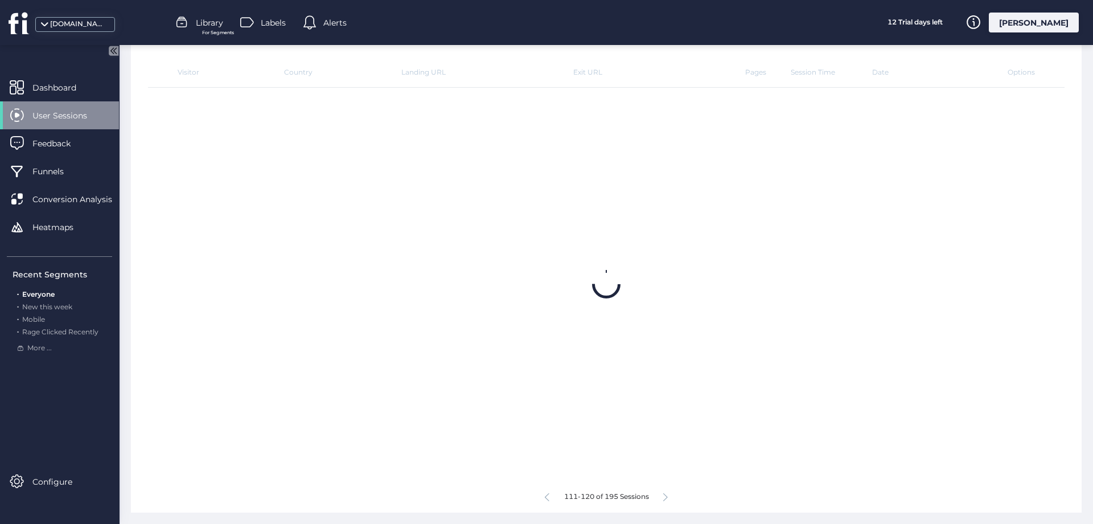
scroll to position [354, 0]
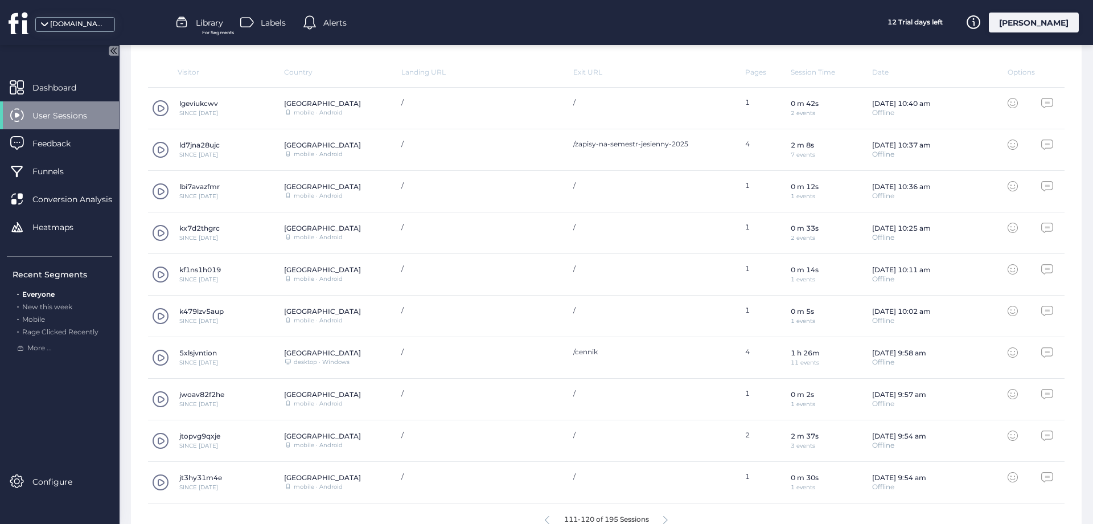
click at [666, 517] on icon at bounding box center [665, 520] width 5 height 9
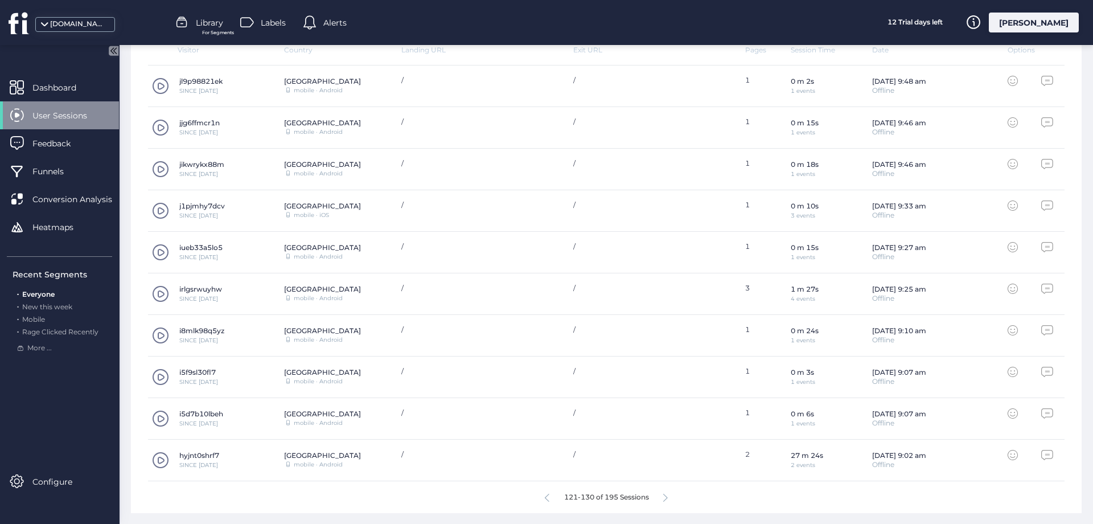
scroll to position [377, 0]
click at [664, 496] on icon at bounding box center [665, 497] width 5 height 9
click at [668, 493] on icon at bounding box center [665, 497] width 5 height 9
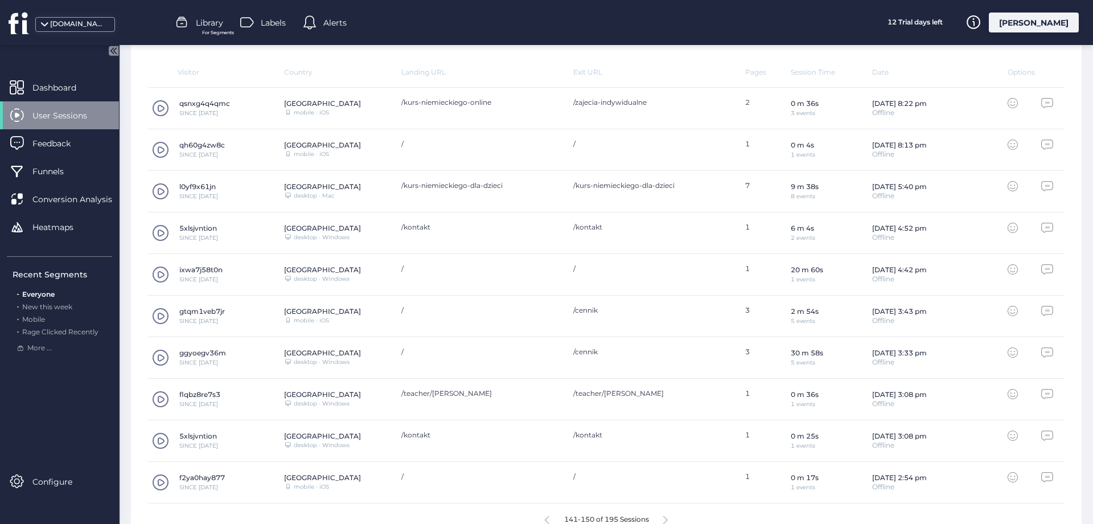
click at [156, 235] on span at bounding box center [160, 232] width 17 height 17
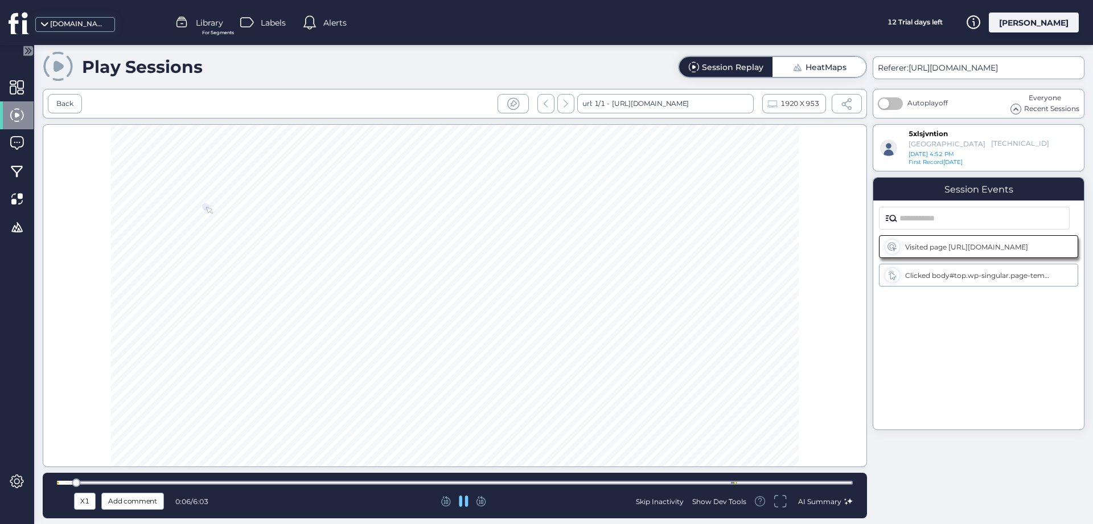
click at [89, 482] on div at bounding box center [455, 482] width 796 height 4
click at [135, 480] on div at bounding box center [455, 482] width 796 height 4
click at [187, 479] on div at bounding box center [455, 482] width 796 height 9
click at [240, 480] on div at bounding box center [455, 482] width 796 height 9
click at [297, 479] on div at bounding box center [455, 482] width 796 height 9
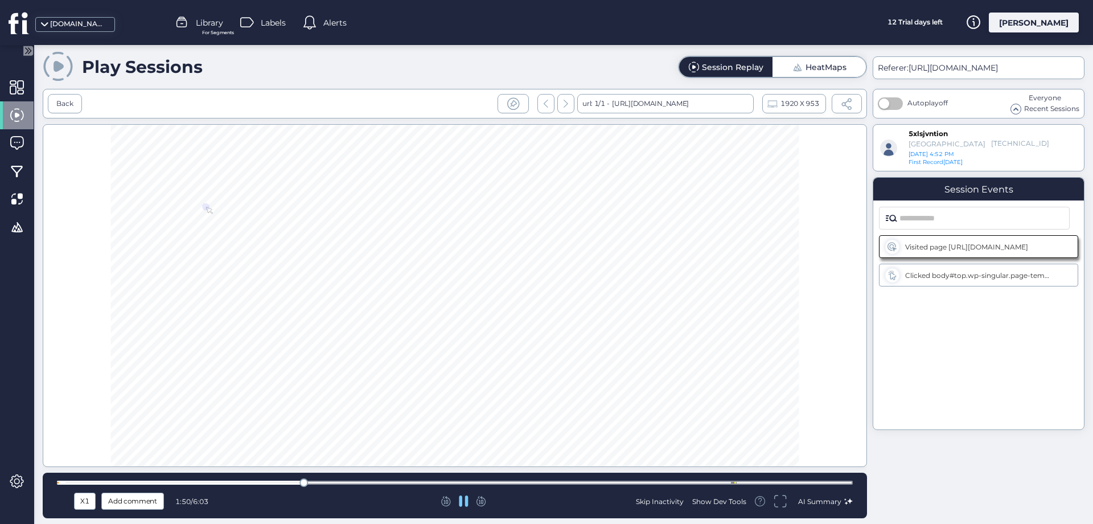
click at [389, 481] on div at bounding box center [455, 482] width 796 height 4
click at [484, 480] on div at bounding box center [455, 482] width 796 height 4
click at [543, 483] on div at bounding box center [455, 482] width 796 height 4
click at [602, 480] on div at bounding box center [455, 482] width 796 height 4
click at [652, 480] on div at bounding box center [455, 482] width 796 height 4
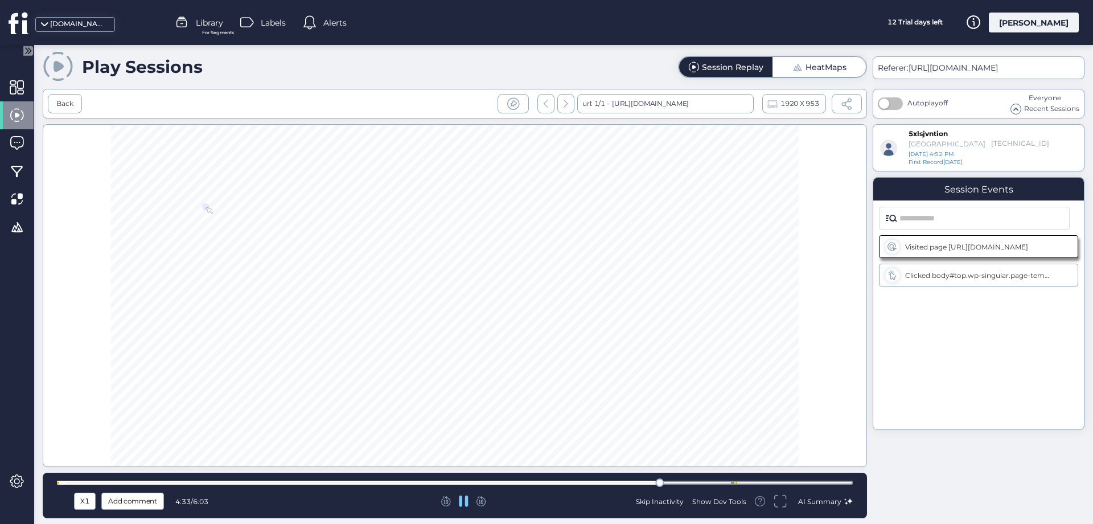
click at [724, 482] on div at bounding box center [455, 482] width 796 height 4
click at [769, 480] on div at bounding box center [455, 482] width 796 height 9
click at [802, 479] on div at bounding box center [455, 482] width 796 height 9
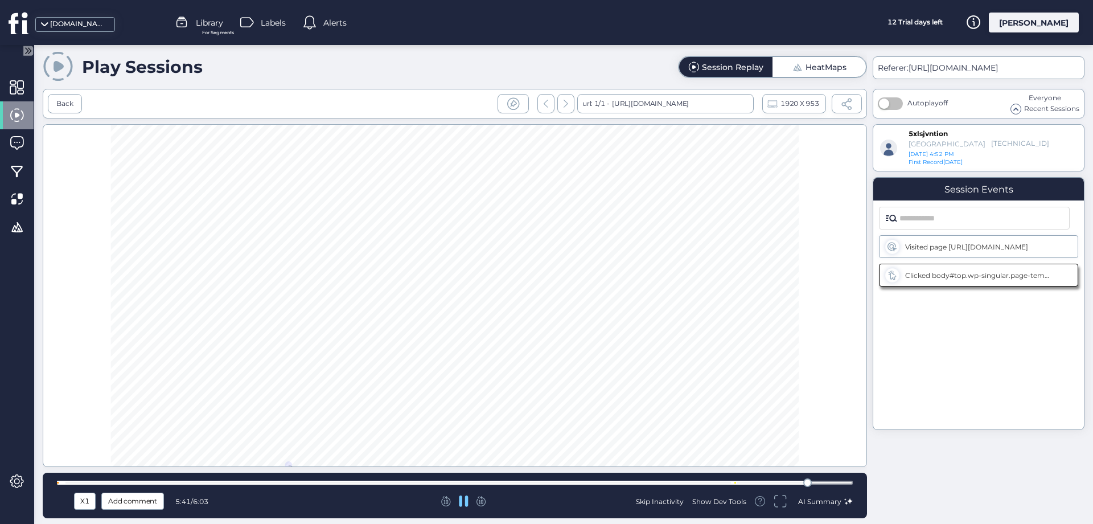
click at [837, 481] on div at bounding box center [455, 482] width 796 height 4
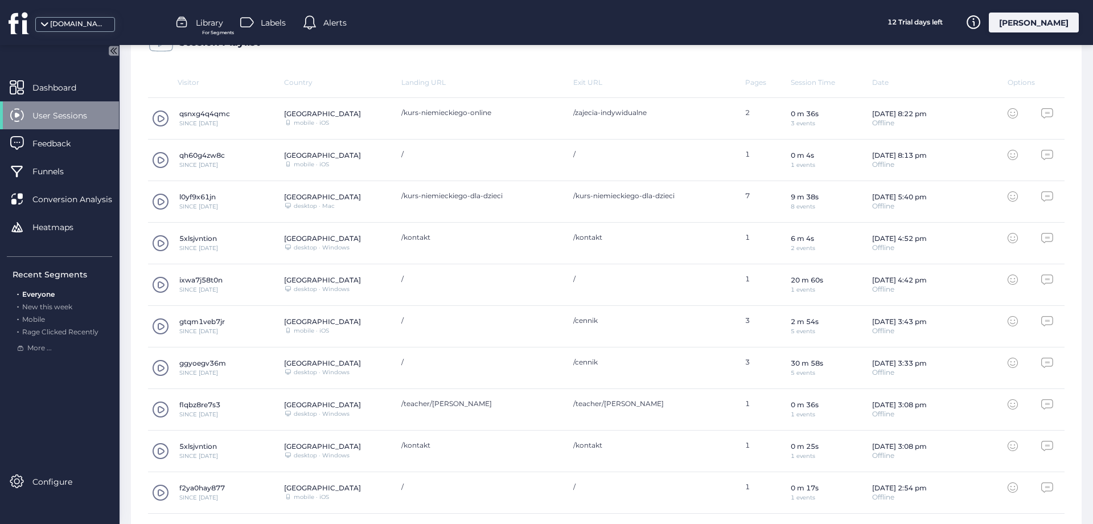
scroll to position [377, 0]
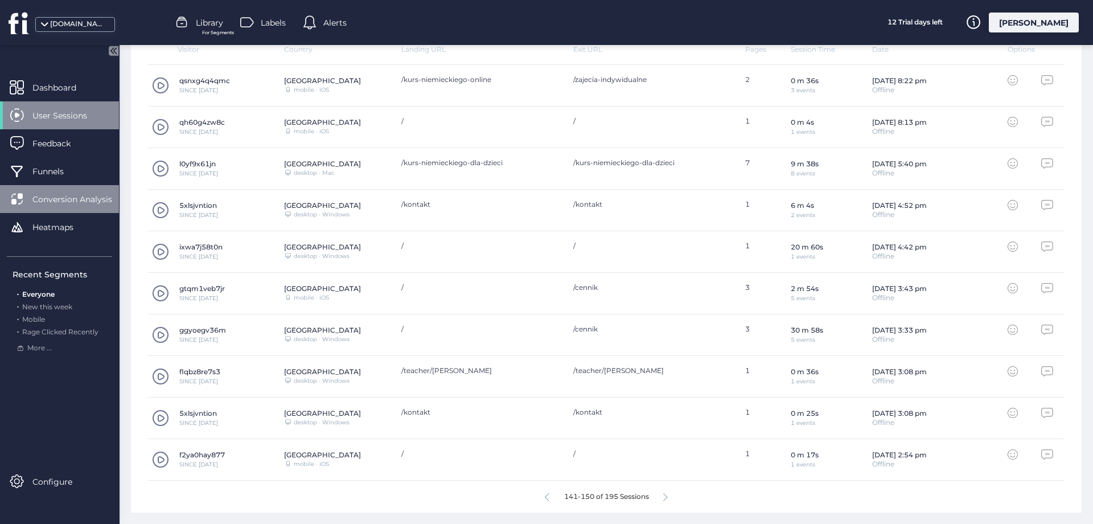
click at [60, 194] on span "Conversion Analysis" at bounding box center [80, 199] width 97 height 13
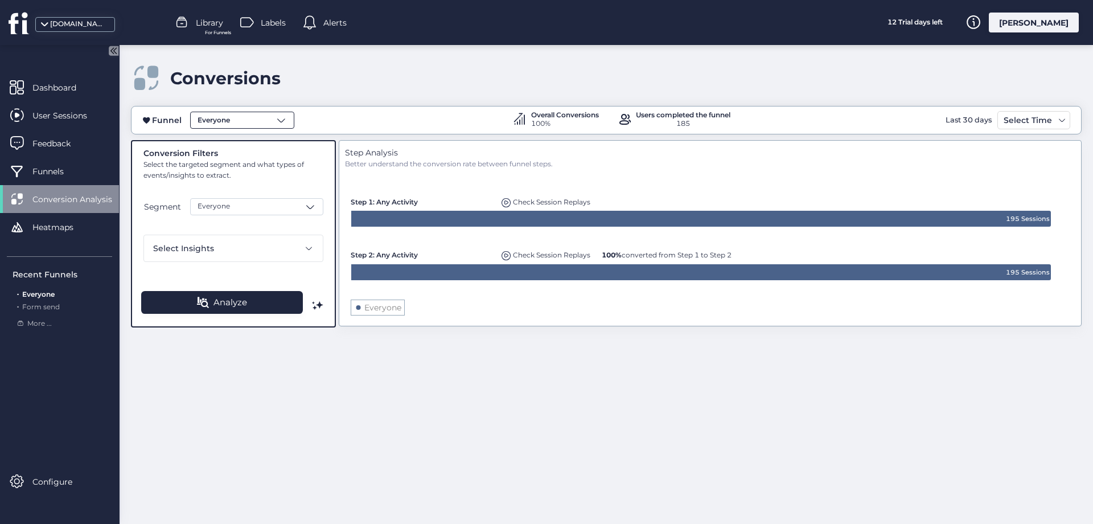
click at [252, 118] on div "Everyone" at bounding box center [242, 120] width 104 height 17
click at [228, 181] on span "Form send" at bounding box center [216, 184] width 38 height 11
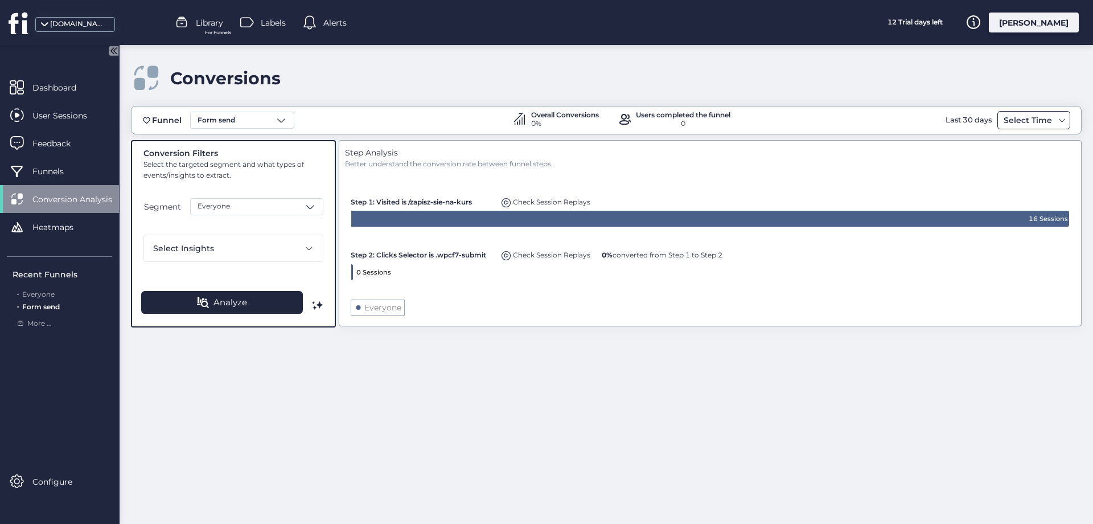
click at [1051, 123] on div "Select Time" at bounding box center [1027, 120] width 54 height 14
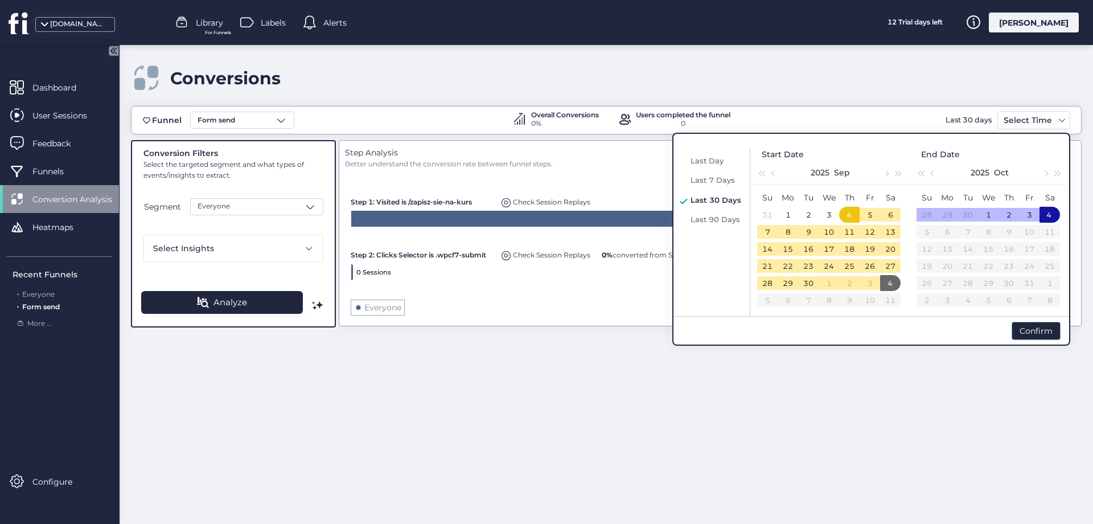
click at [460, 45] on fs-bread-crumb "Conversions" at bounding box center [606, 70] width 950 height 50
